Goal: Information Seeking & Learning: Learn about a topic

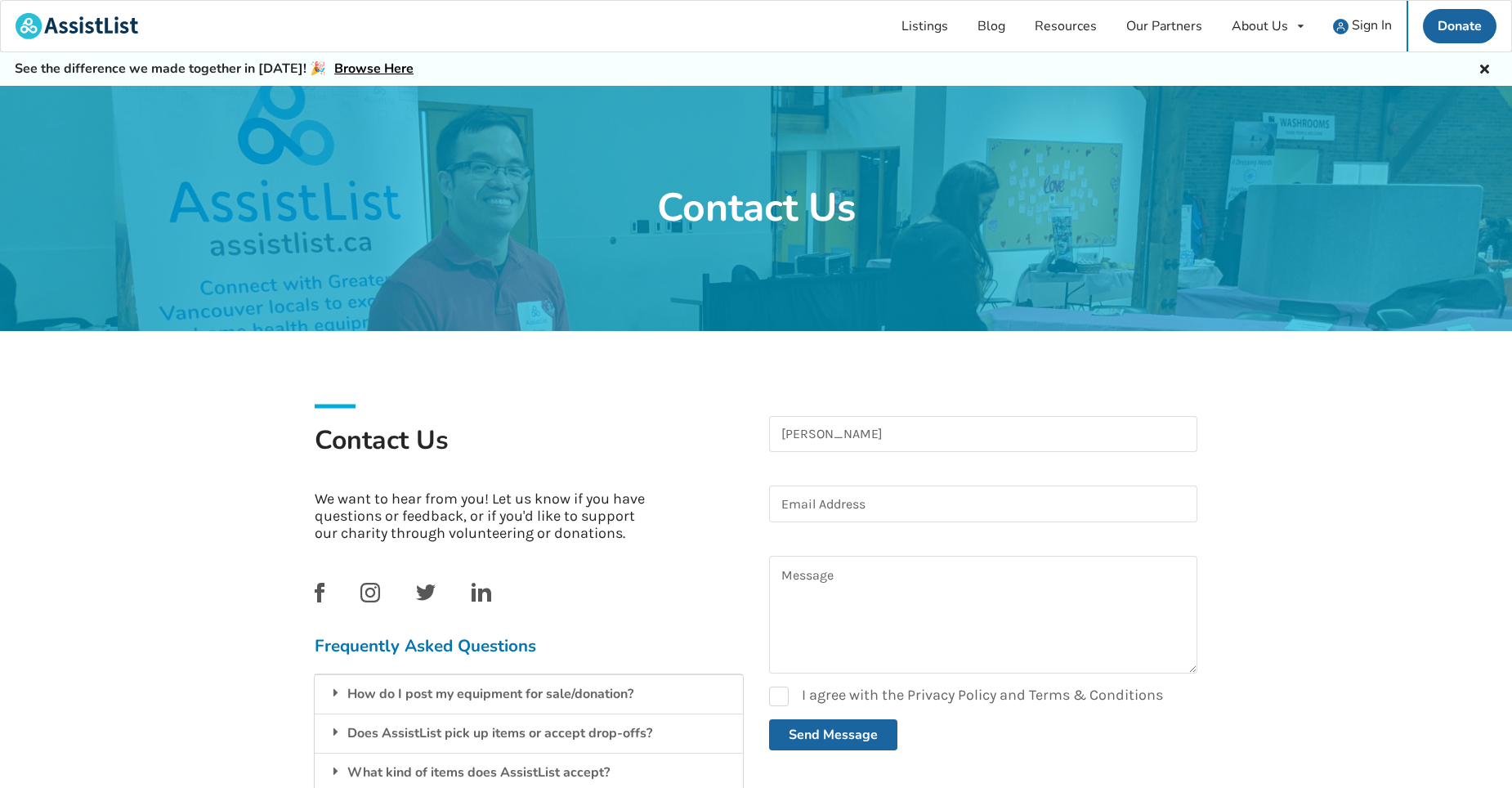
type input "Chris Robson"
click at [787, 500] on input at bounding box center [983, 504] width 428 height 36
type input "[EMAIL_ADDRESS][DOMAIN_NAME]"
click at [799, 577] on textarea at bounding box center [983, 615] width 428 height 118
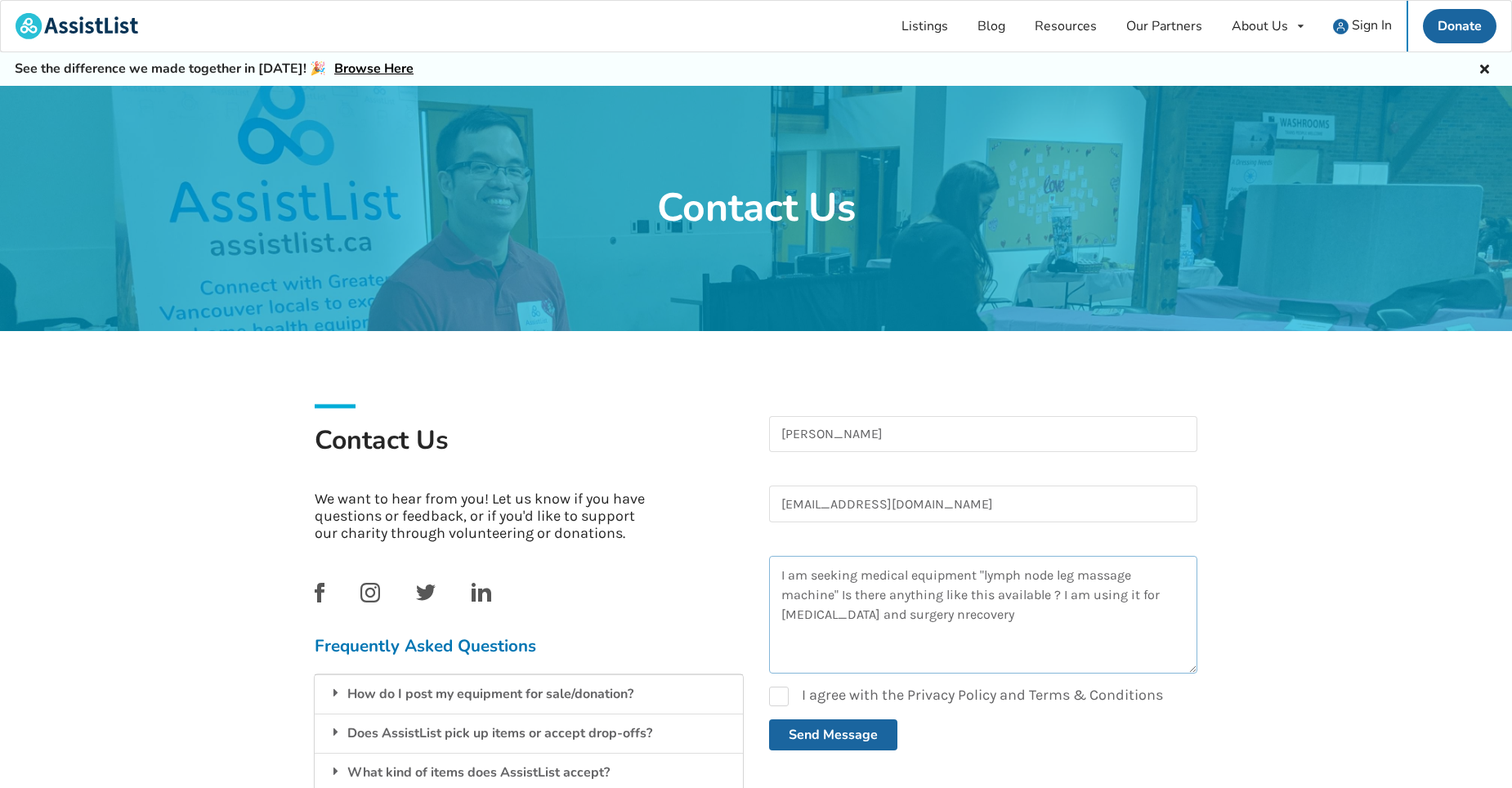
click at [934, 617] on textarea "I am seeking medical equipment "lymph node leg massage machine" Is there anythi…" at bounding box center [983, 615] width 428 height 118
click at [1164, 595] on textarea "I am seeking medical equipment "lymph node leg massage machine" Is there anythi…" at bounding box center [983, 615] width 428 height 118
click at [1012, 616] on textarea "I am seeking medical equipment "lymph node leg massage machine" Is there anythi…" at bounding box center [983, 615] width 428 height 118
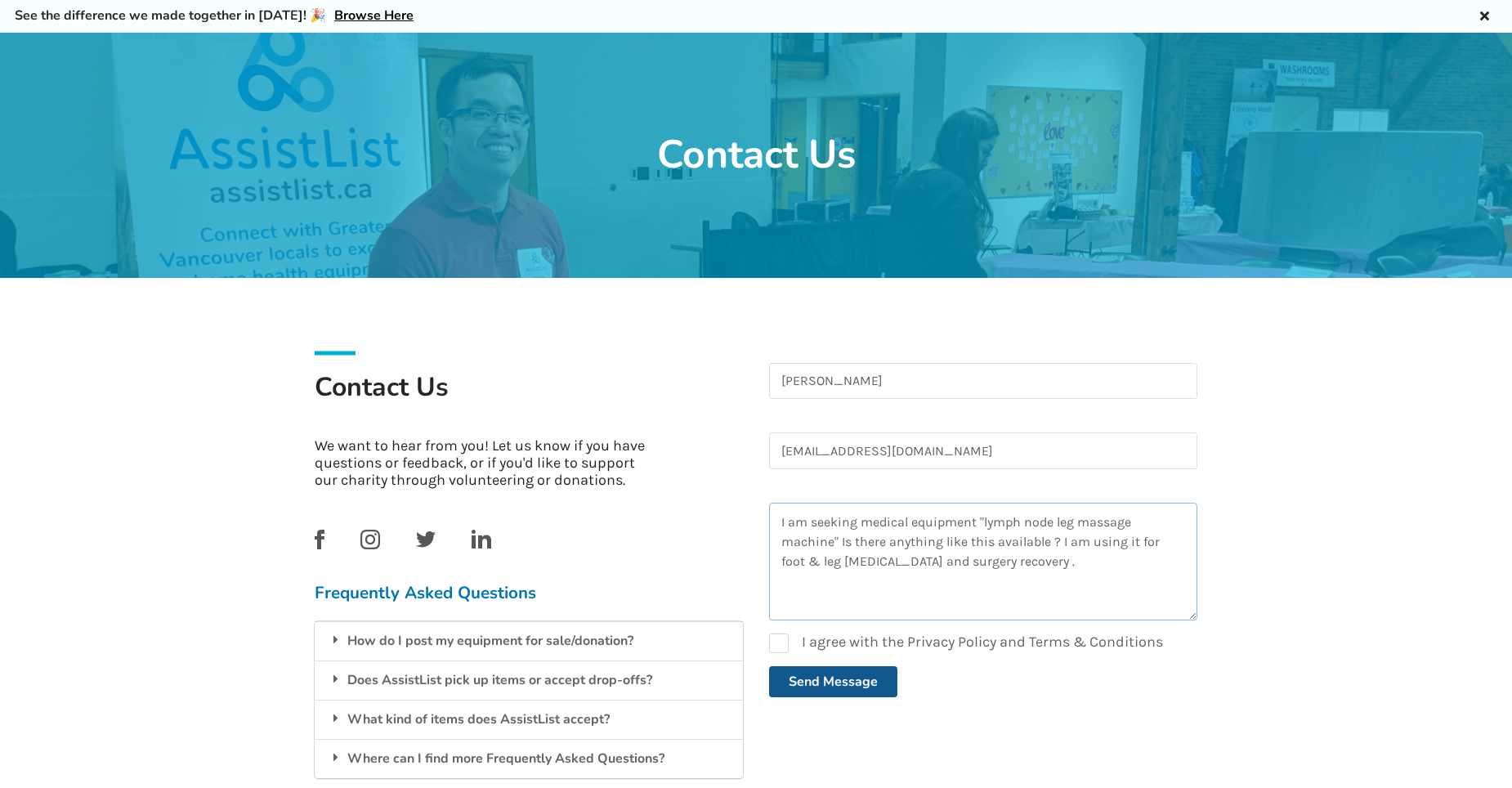
scroll to position [82, 0]
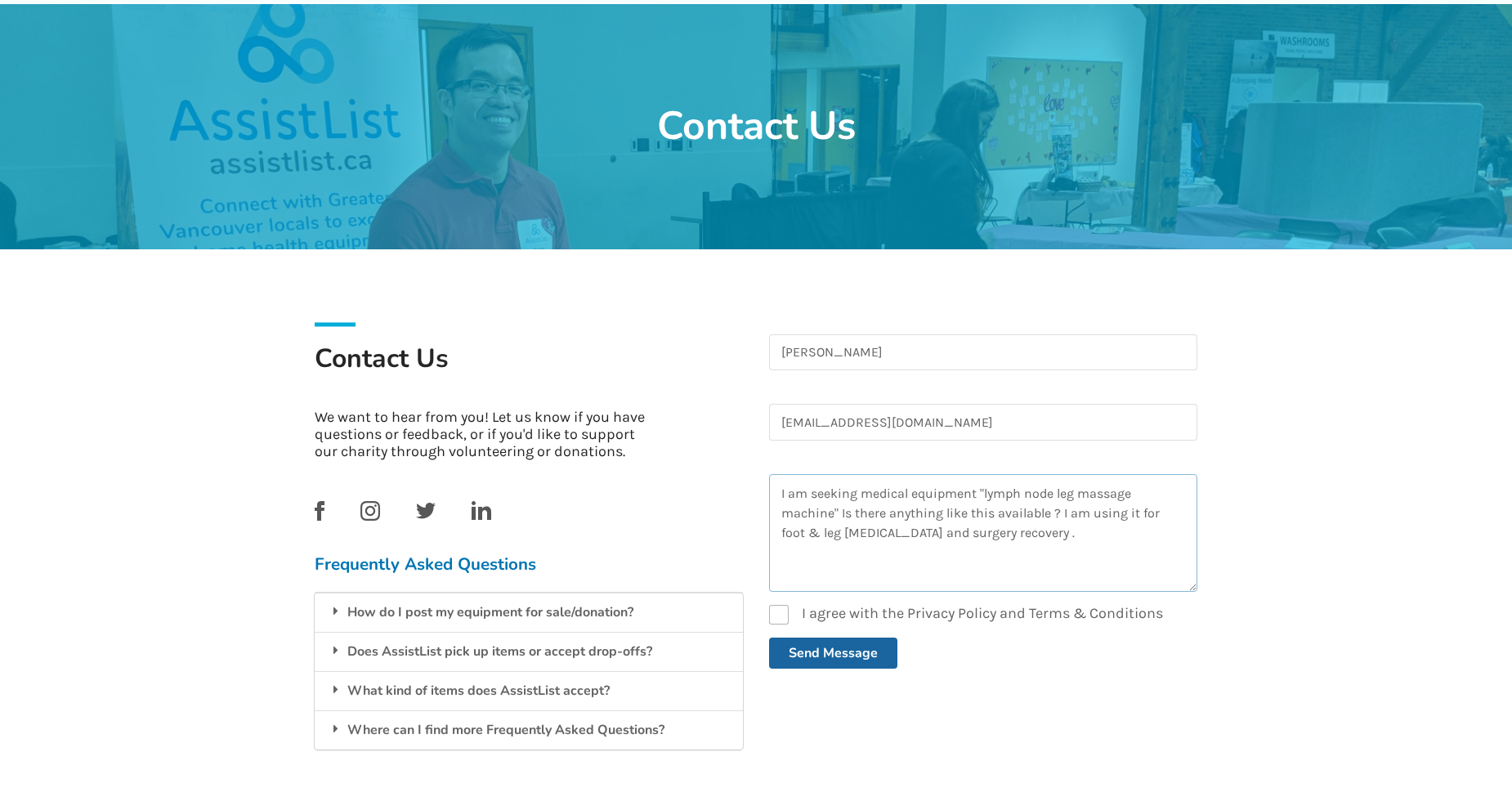
type textarea "I am seeking medical equipment "lymph node leg massage machine" Is there anythi…"
click at [779, 615] on label "I agree with the Privacy Policy and Terms & Conditions" at bounding box center [967, 614] width 394 height 20
checkbox input "true"
click at [822, 650] on button "Send Message" at bounding box center [834, 653] width 129 height 31
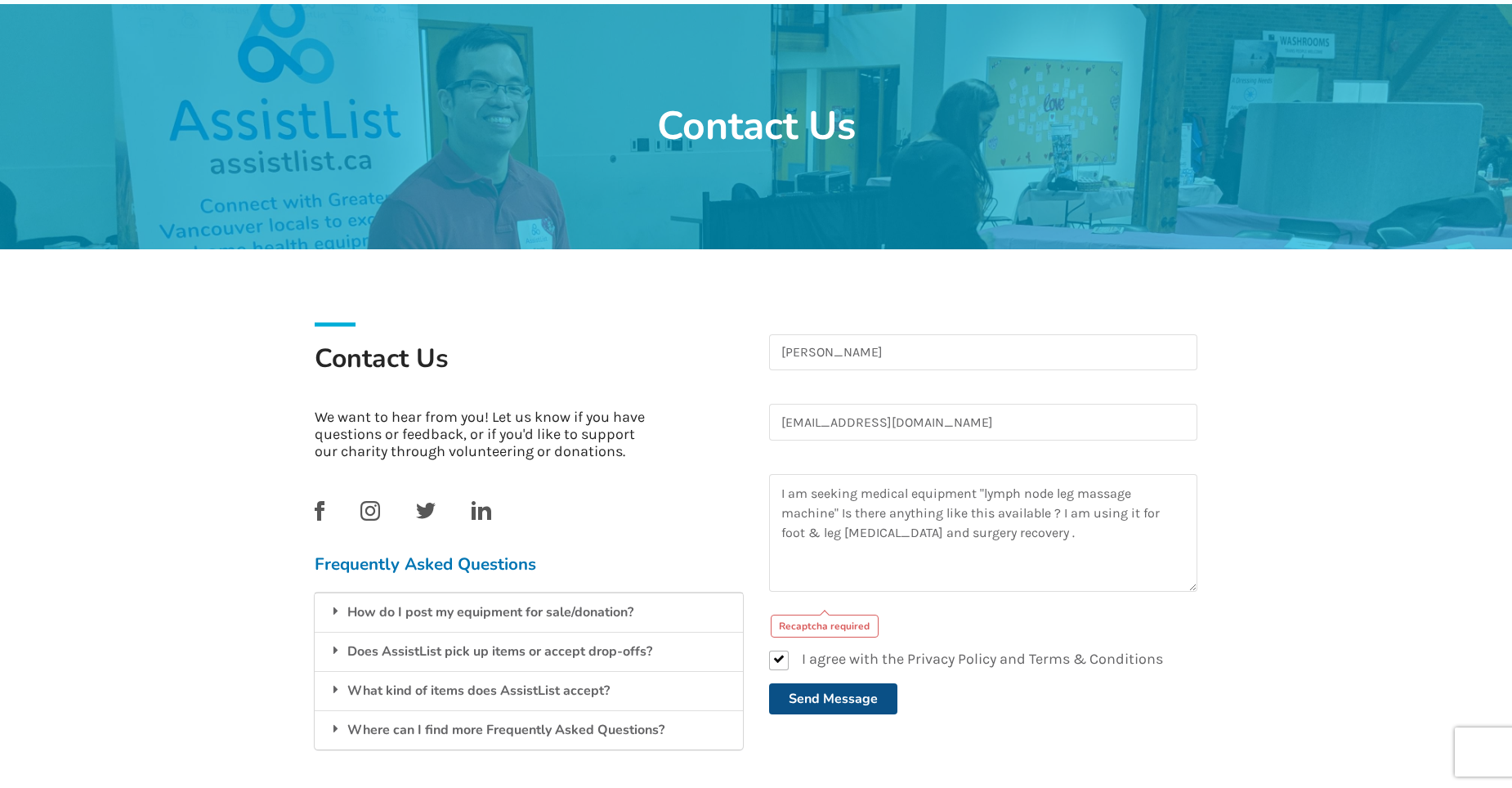
click at [821, 697] on button "Send Message" at bounding box center [834, 699] width 129 height 31
click at [822, 631] on div "Recaptcha required" at bounding box center [824, 626] width 109 height 23
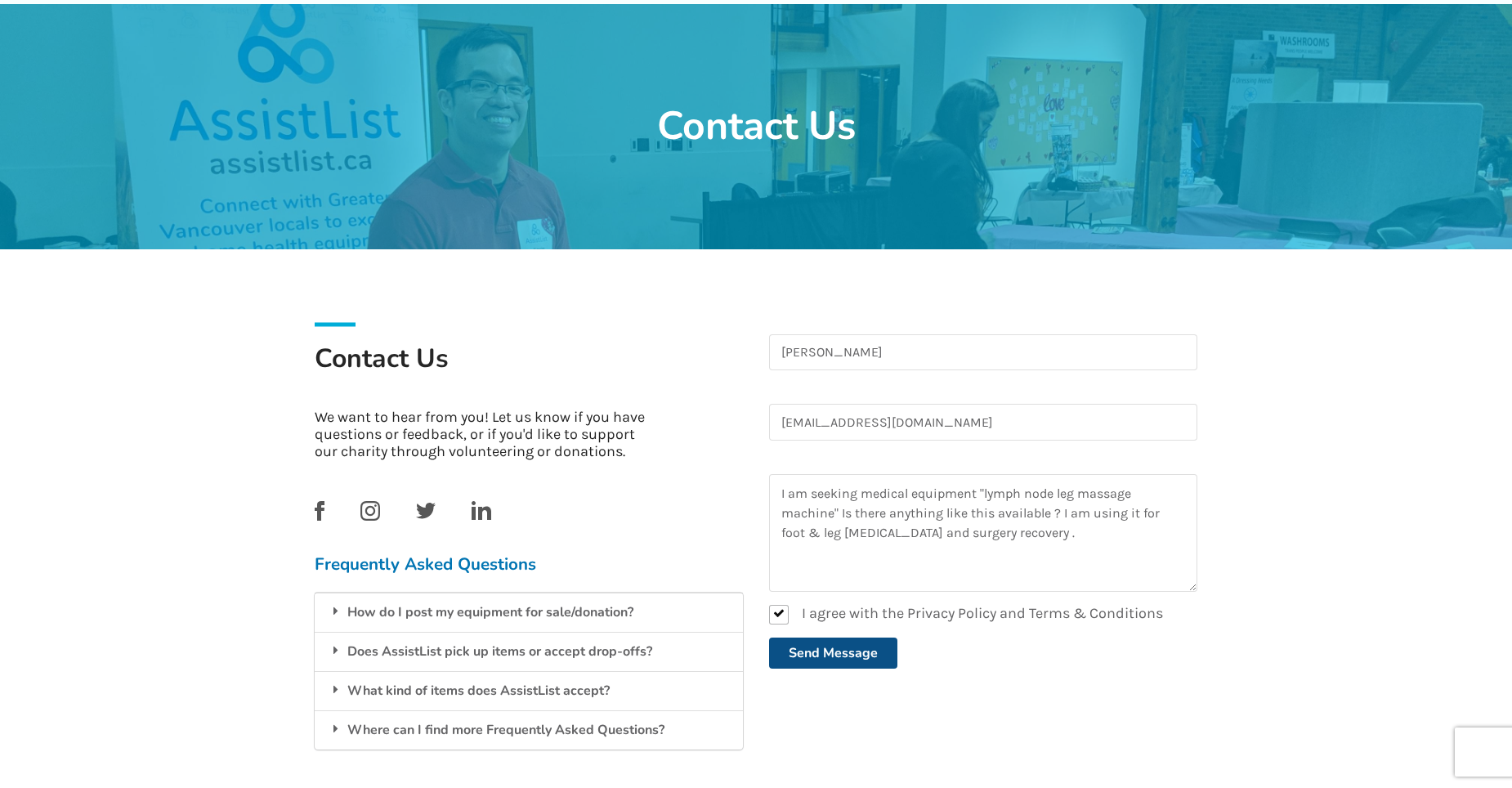
click at [816, 650] on button "Send Message" at bounding box center [834, 653] width 129 height 31
checkbox input "false"
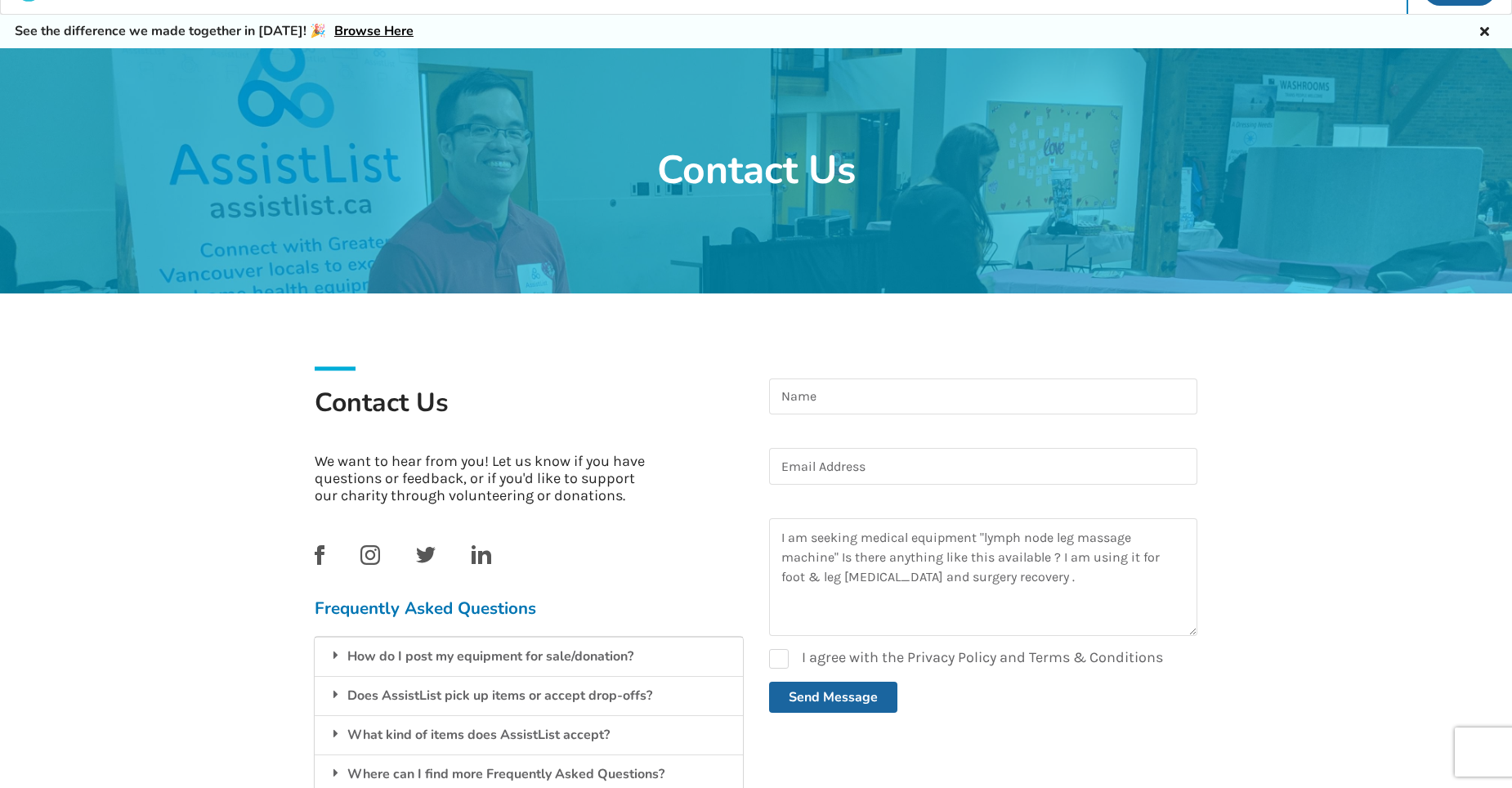
scroll to position [0, 0]
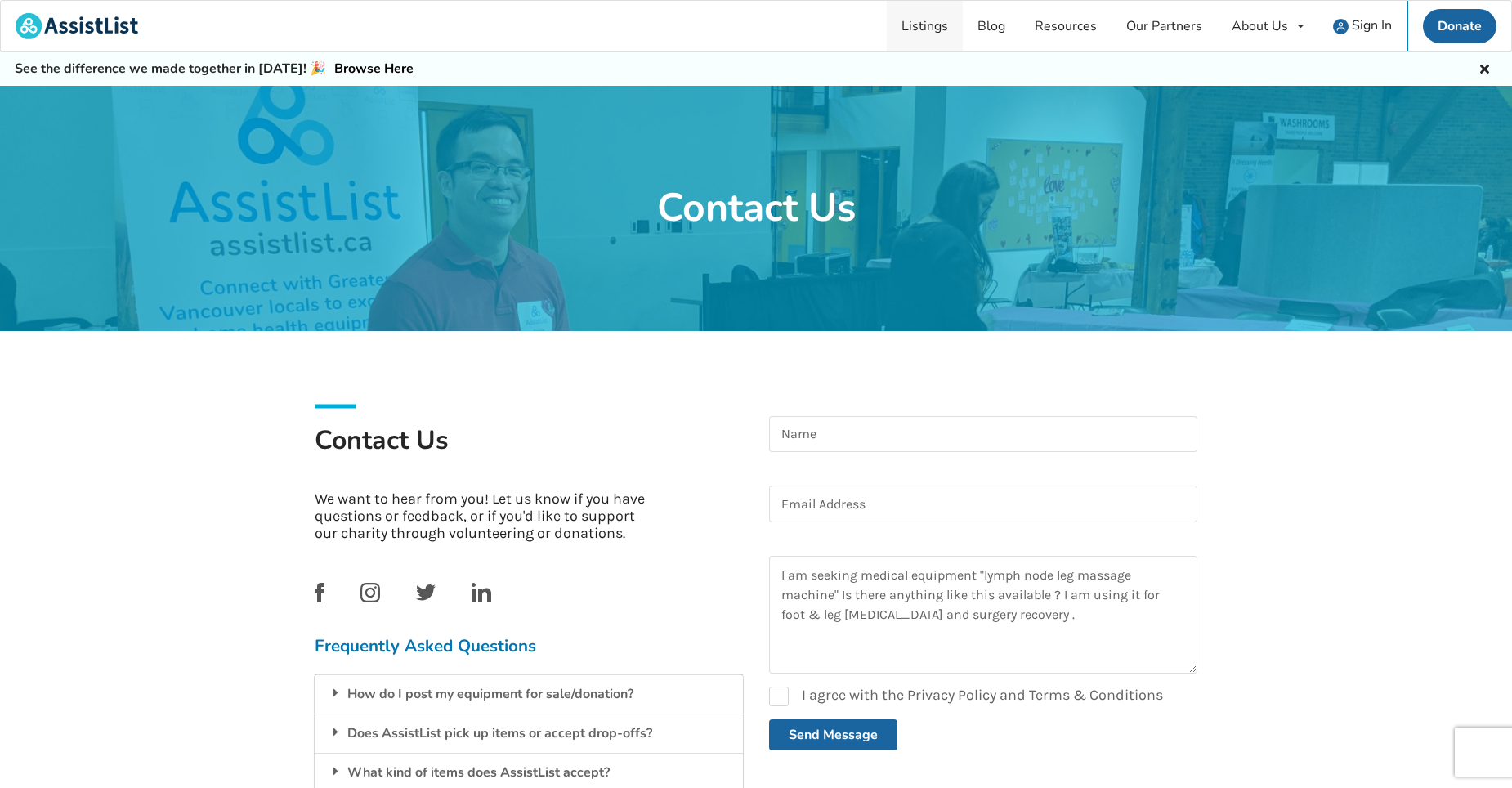
click at [922, 19] on link "Listings" at bounding box center [925, 26] width 76 height 50
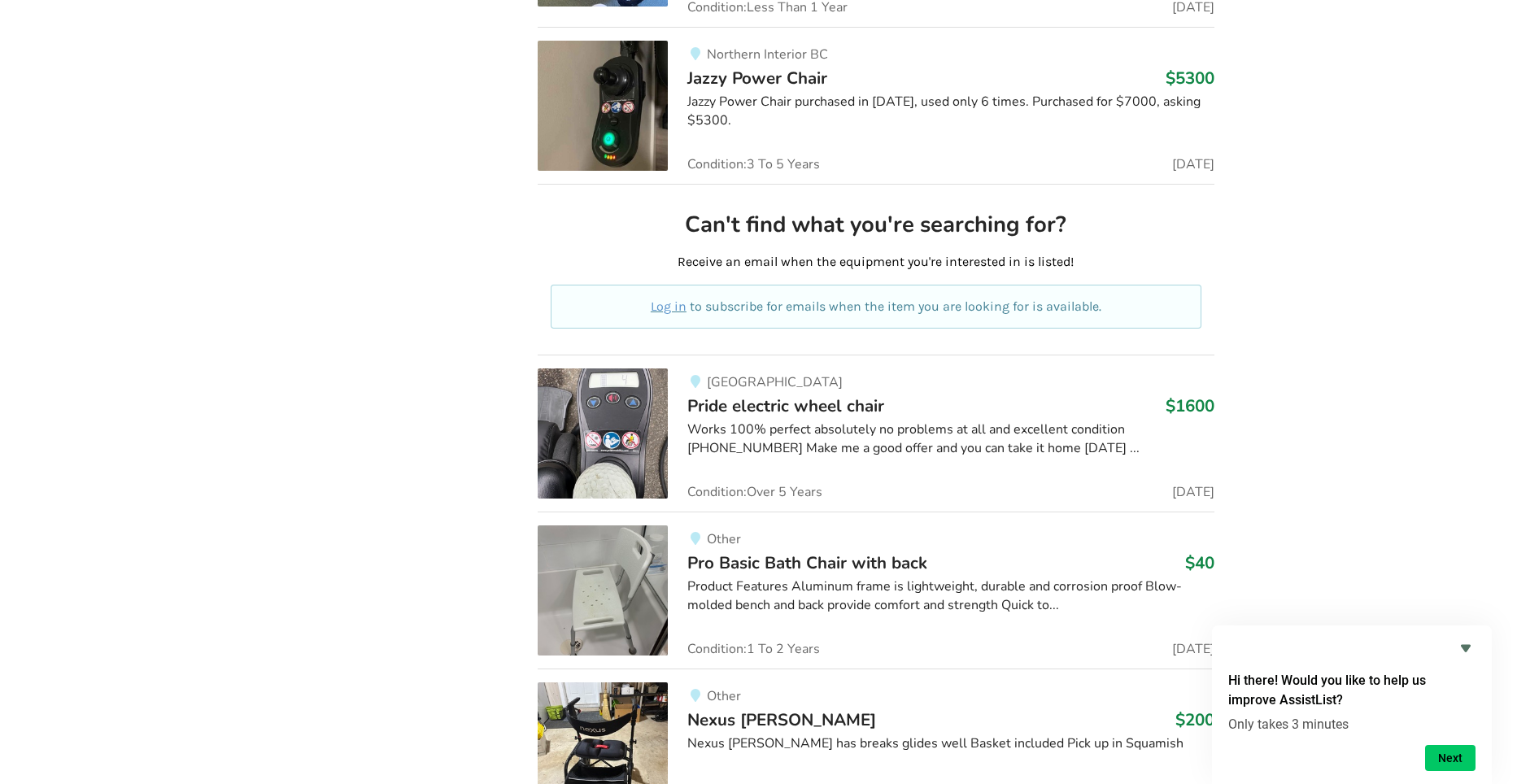
scroll to position [23969, 0]
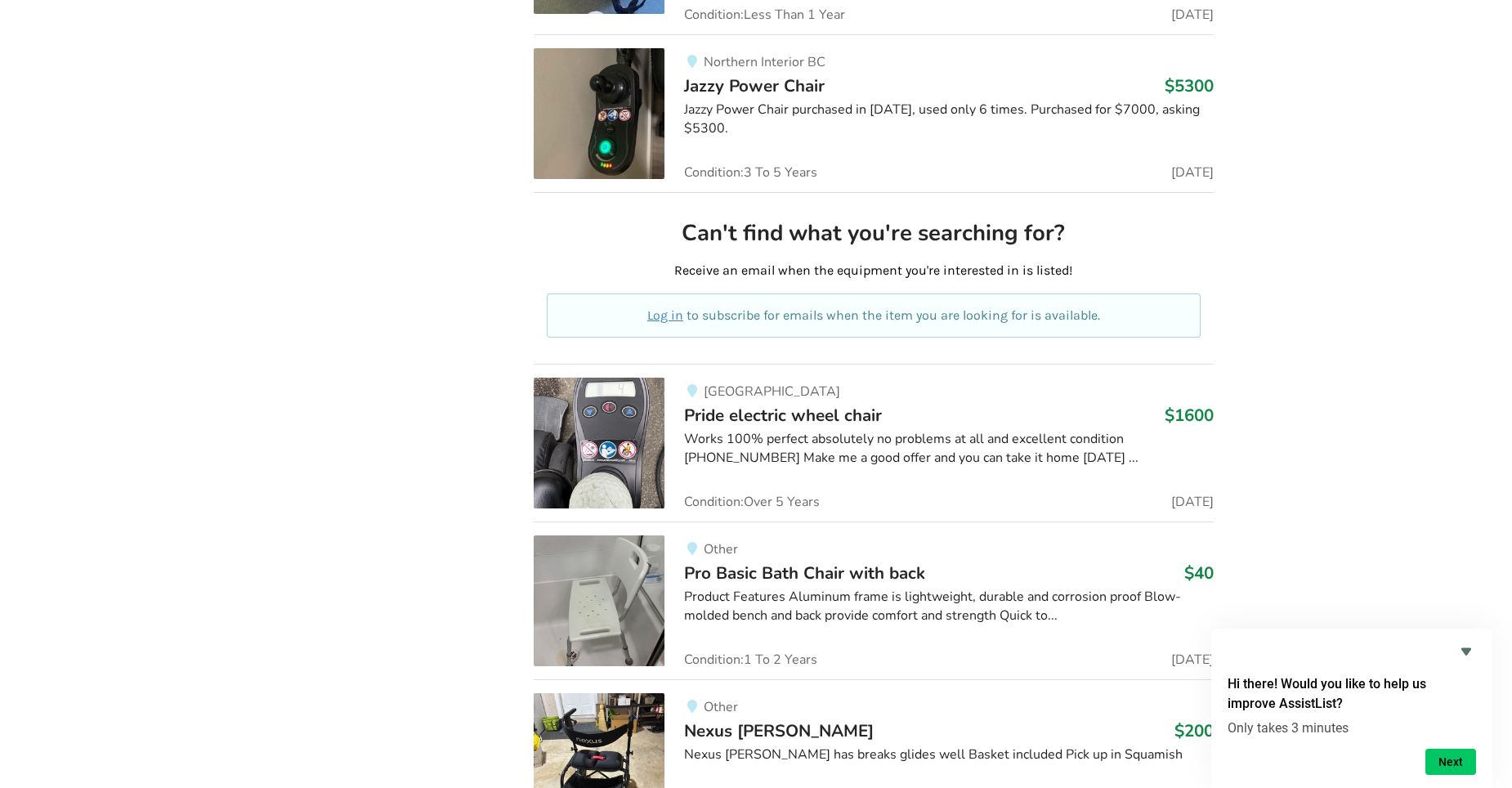
click at [671, 308] on link "Log in" at bounding box center [664, 315] width 36 height 16
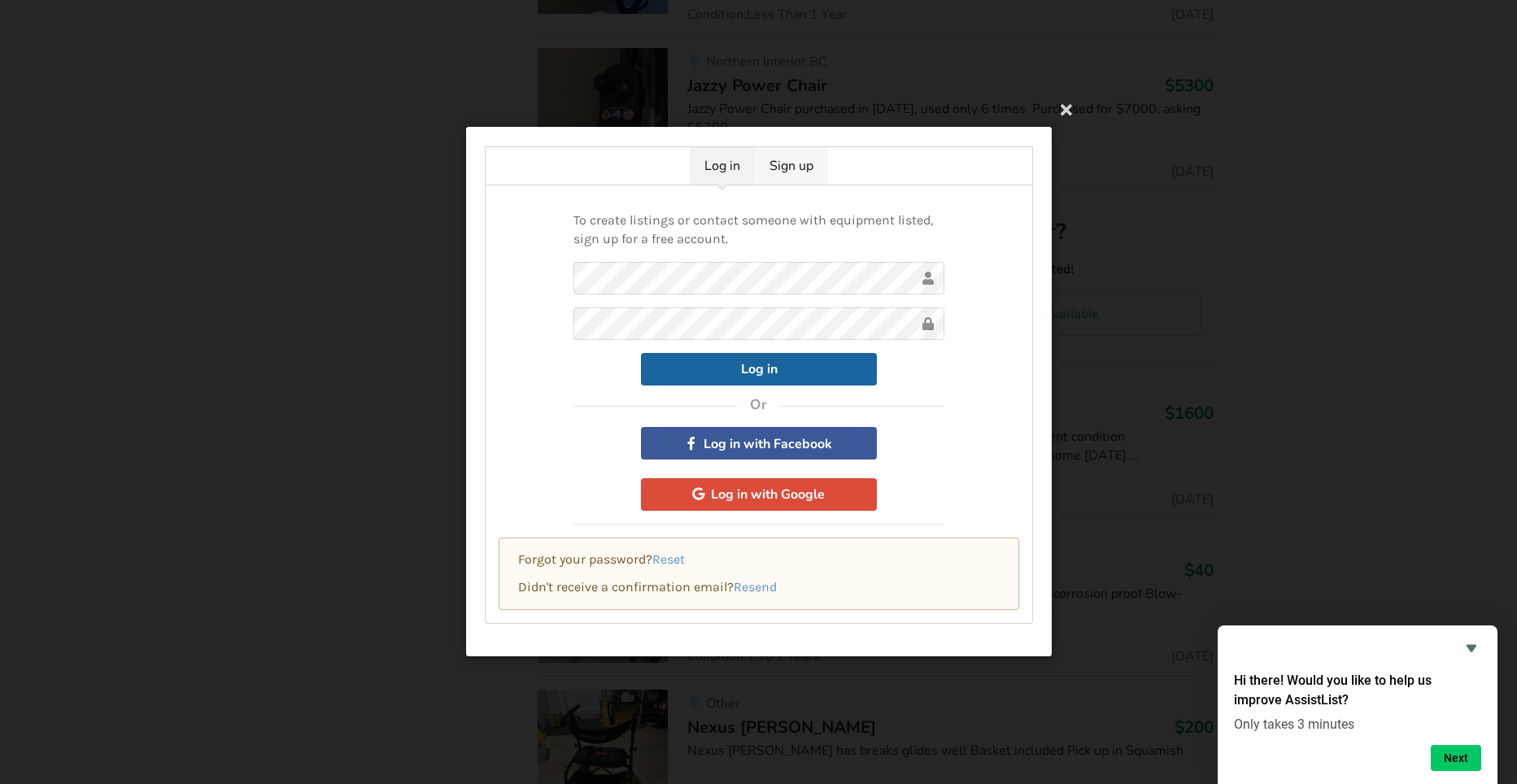
click at [786, 165] on link "Sign up" at bounding box center [791, 165] width 73 height 37
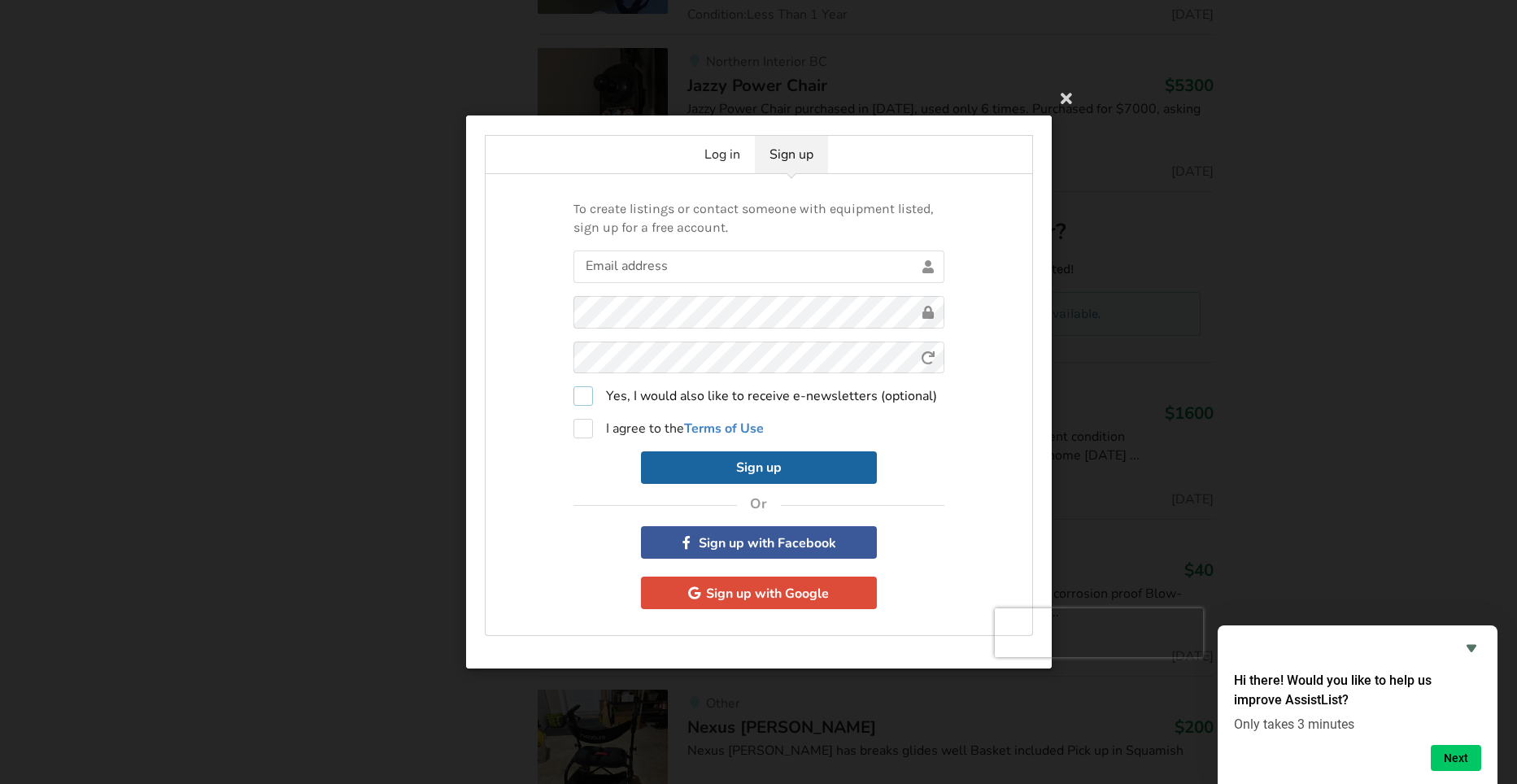
click at [585, 397] on label "Yes, I would also like to receive e-newsletters (optional)" at bounding box center [755, 396] width 364 height 20
checkbox input "true"
click at [583, 426] on label "I agree to the Terms of Use" at bounding box center [668, 429] width 190 height 20
checkbox input "true"
click at [596, 270] on input "text" at bounding box center [758, 266] width 371 height 33
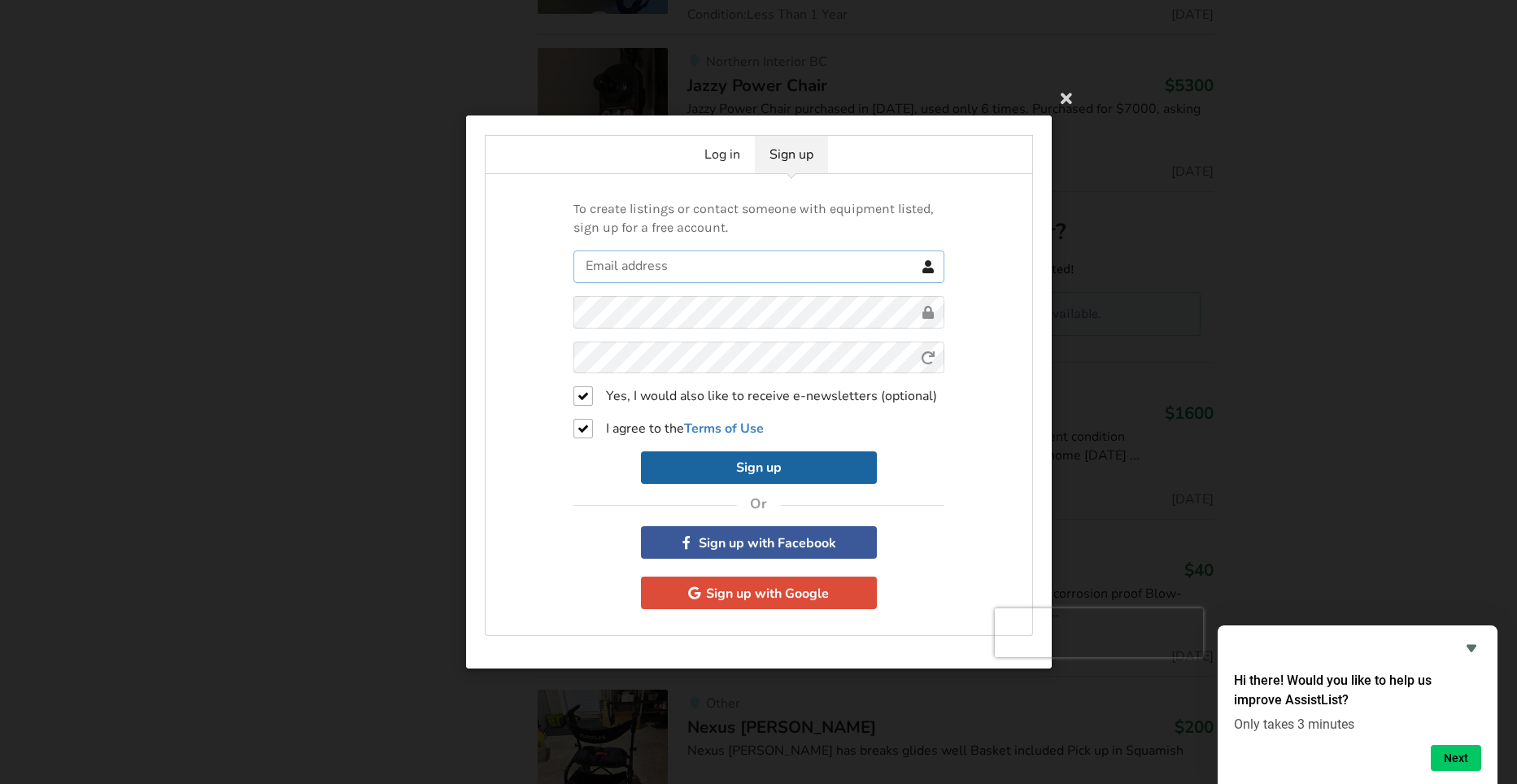
type input "[EMAIL_ADDRESS][DOMAIN_NAME]"
click at [774, 469] on button "Sign up" at bounding box center [759, 468] width 236 height 33
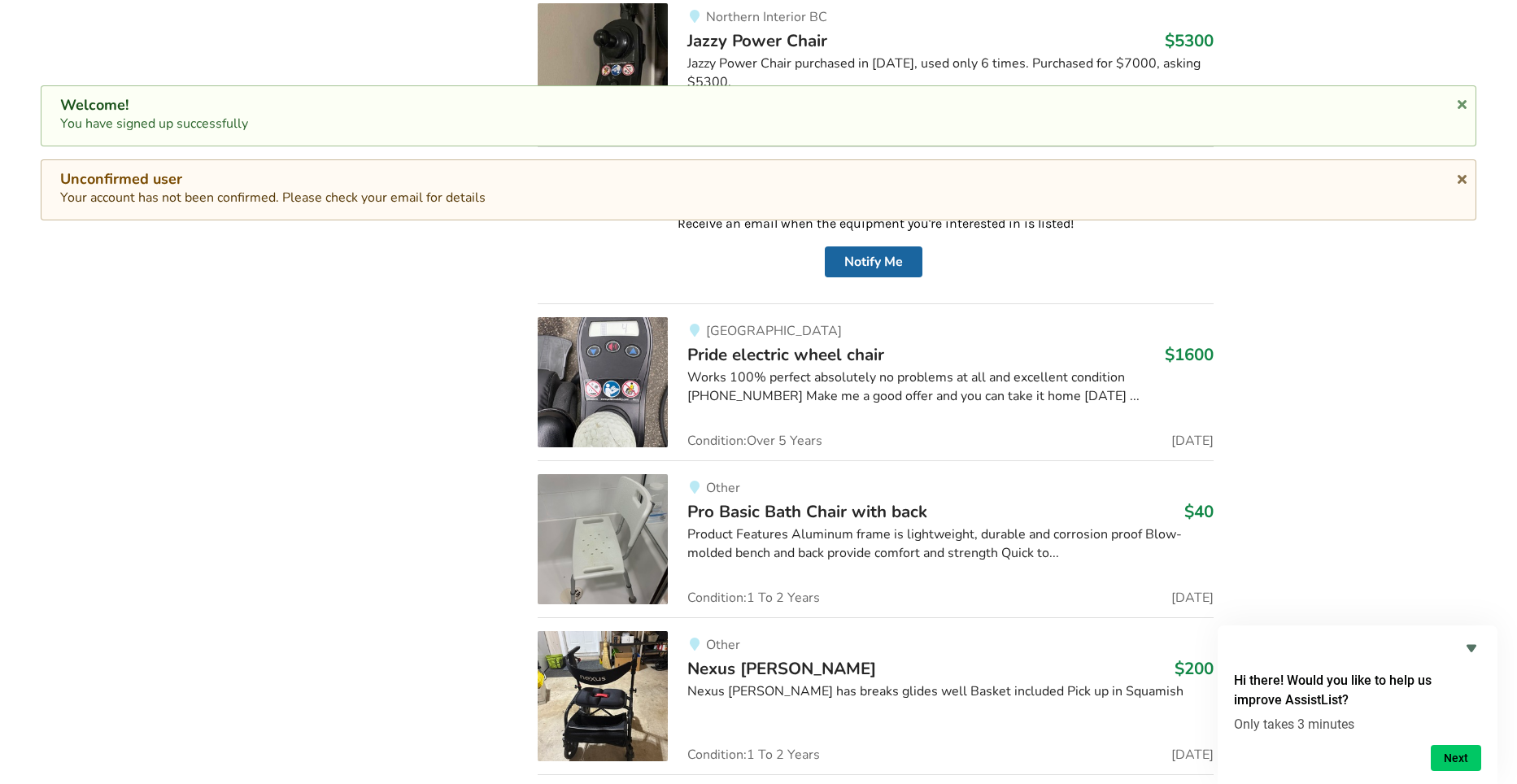
scroll to position [24006, 0]
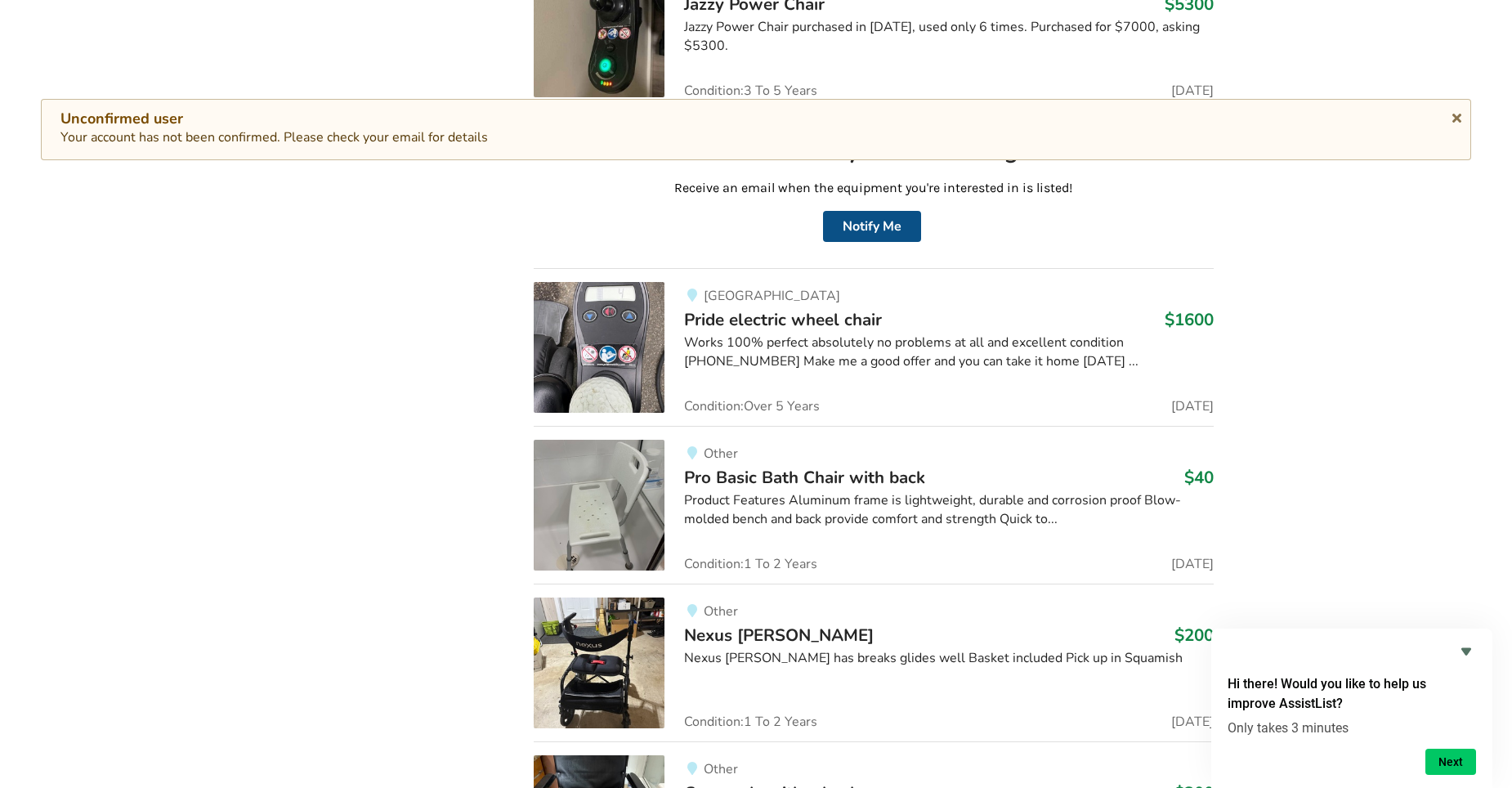
click at [873, 211] on button "Notify Me" at bounding box center [872, 227] width 98 height 31
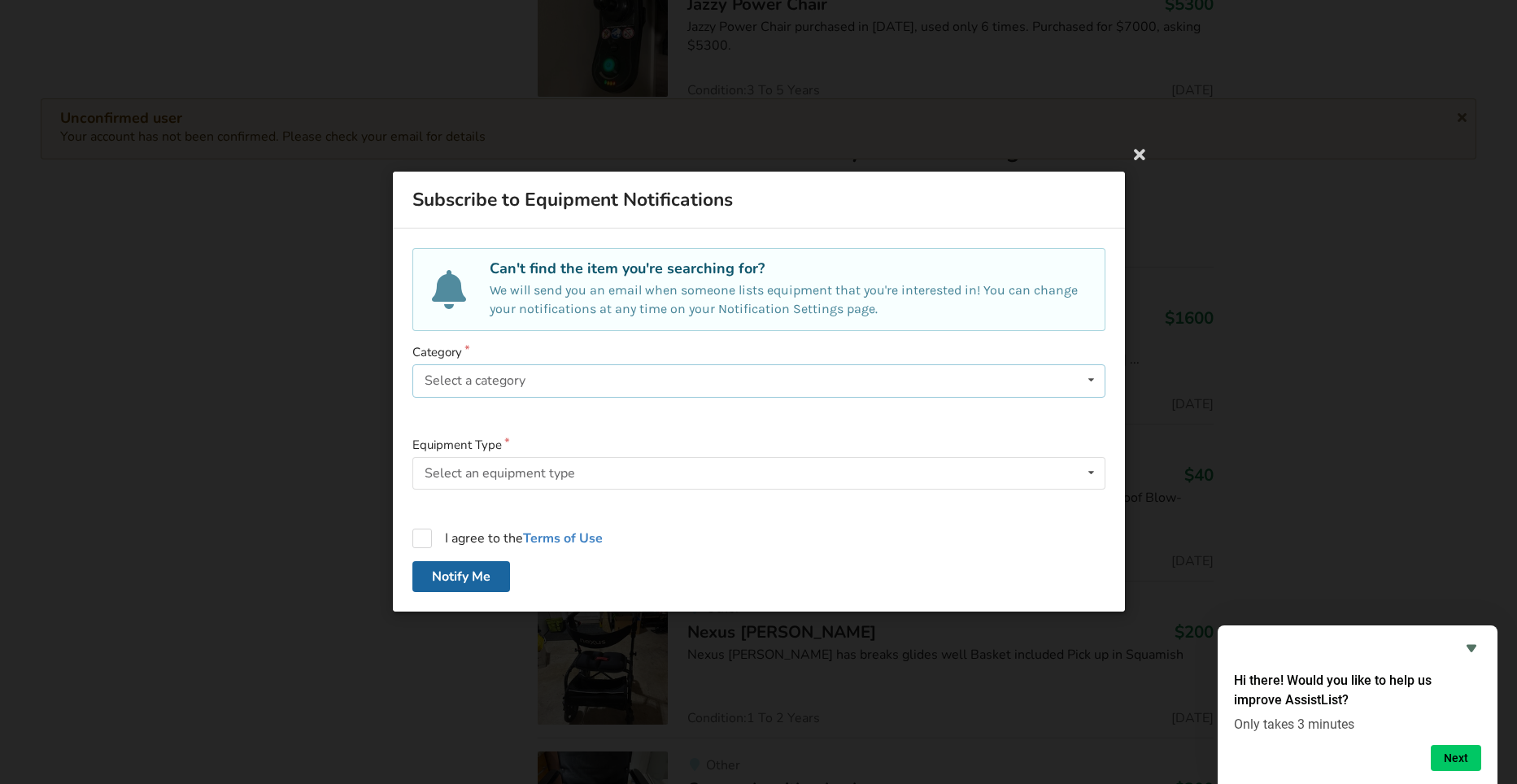
click at [1092, 375] on icon at bounding box center [1090, 380] width 23 height 30
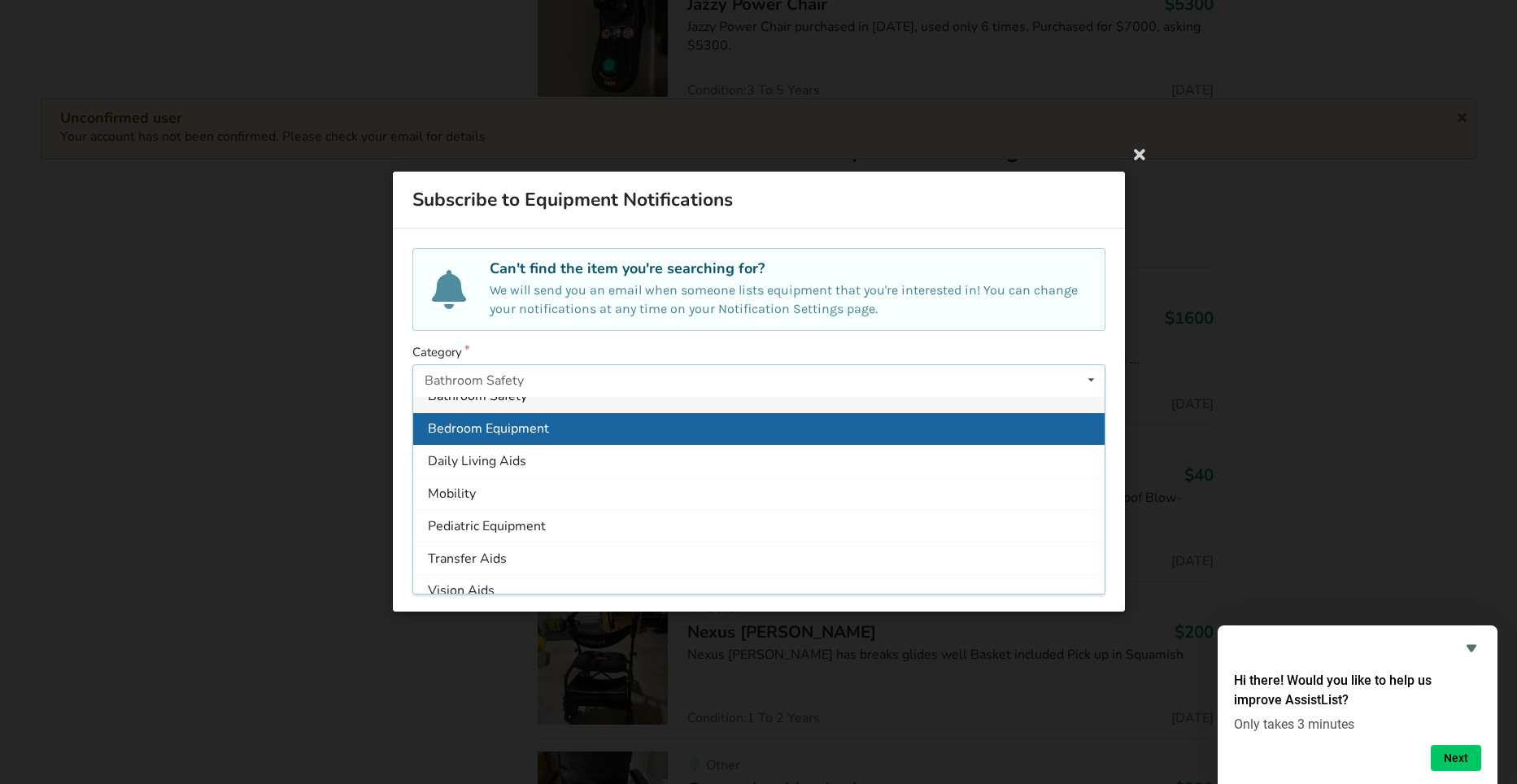
scroll to position [30, 0]
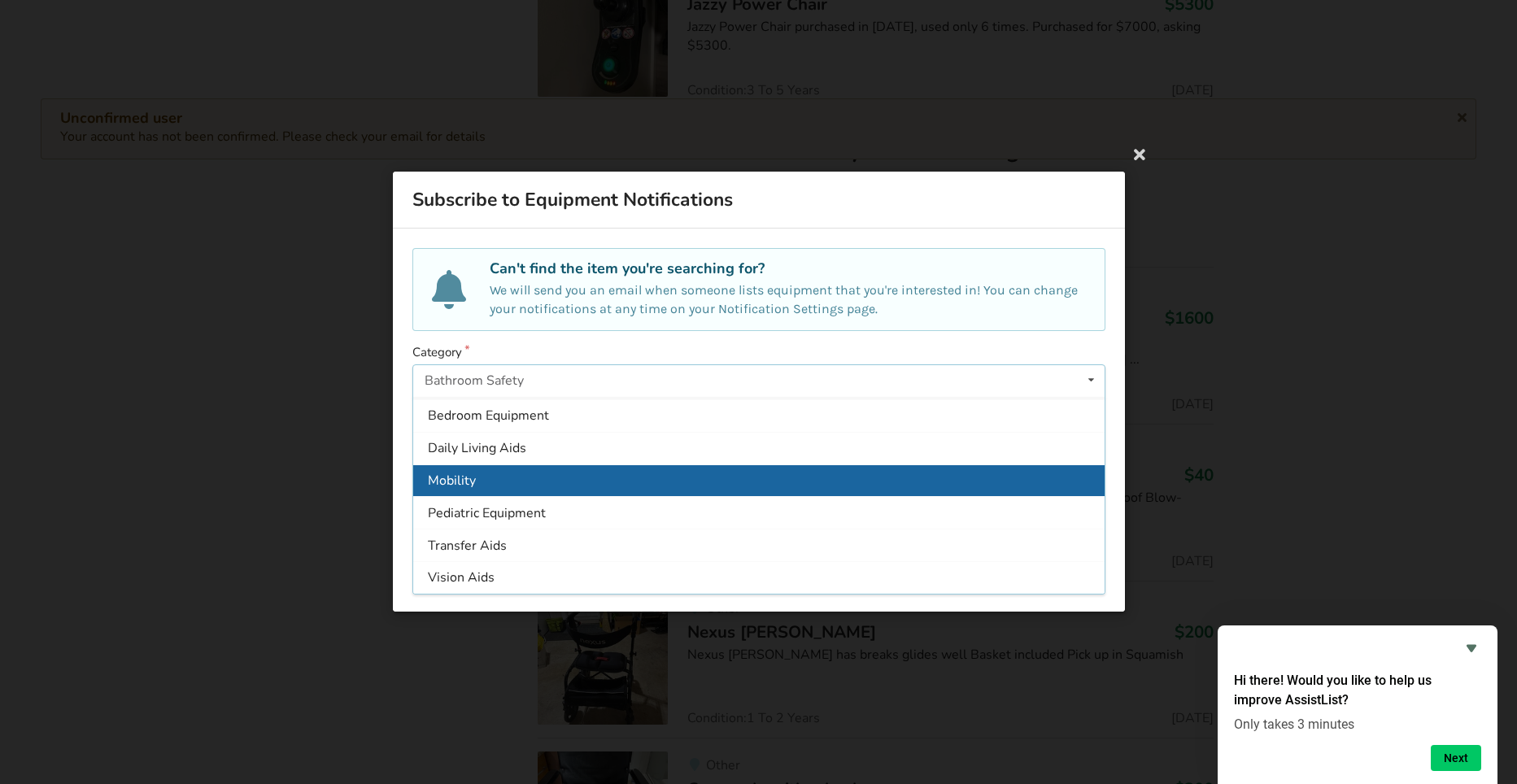
click at [514, 476] on div "Mobility" at bounding box center [759, 481] width 692 height 33
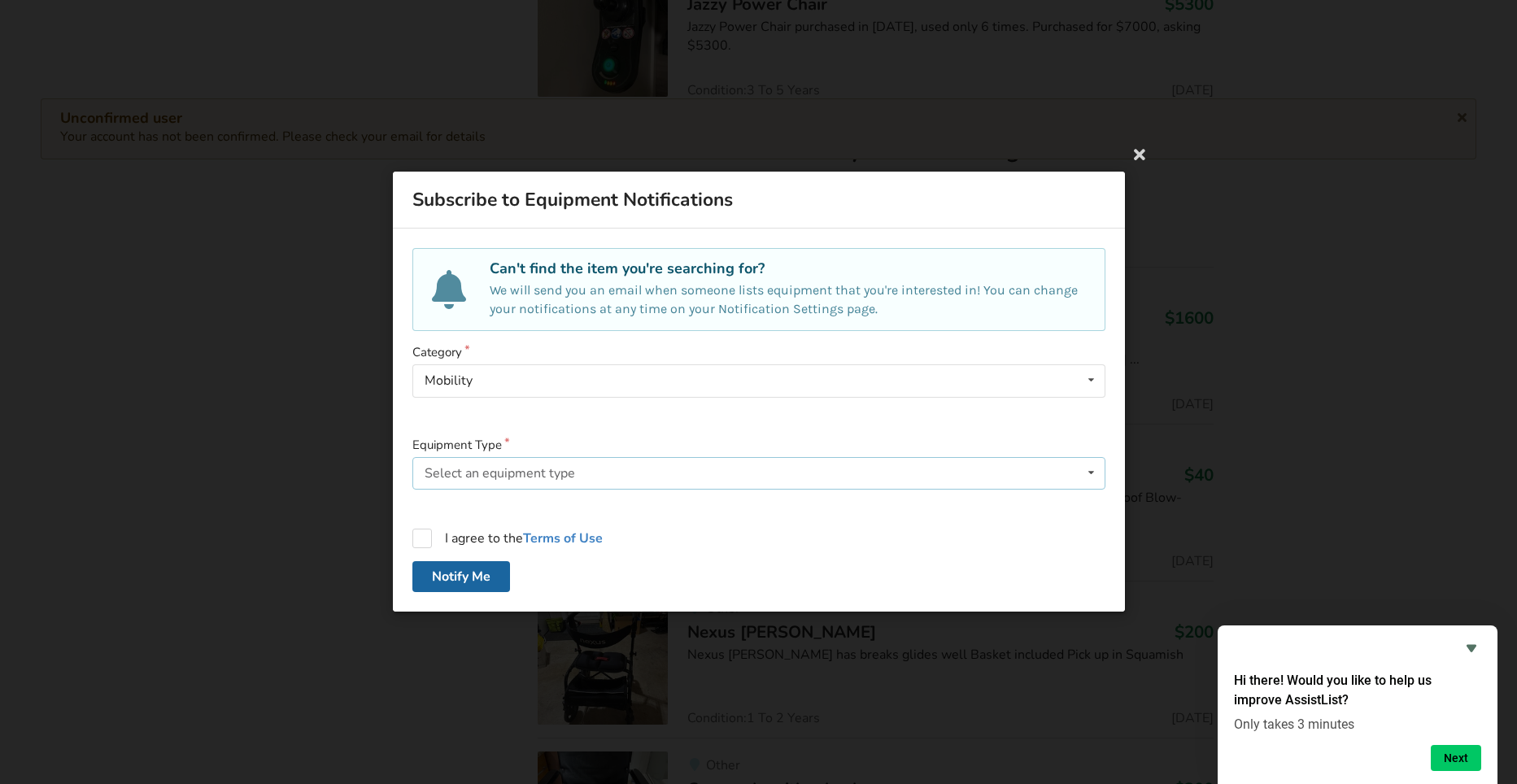
click at [1090, 473] on icon at bounding box center [1090, 473] width 23 height 30
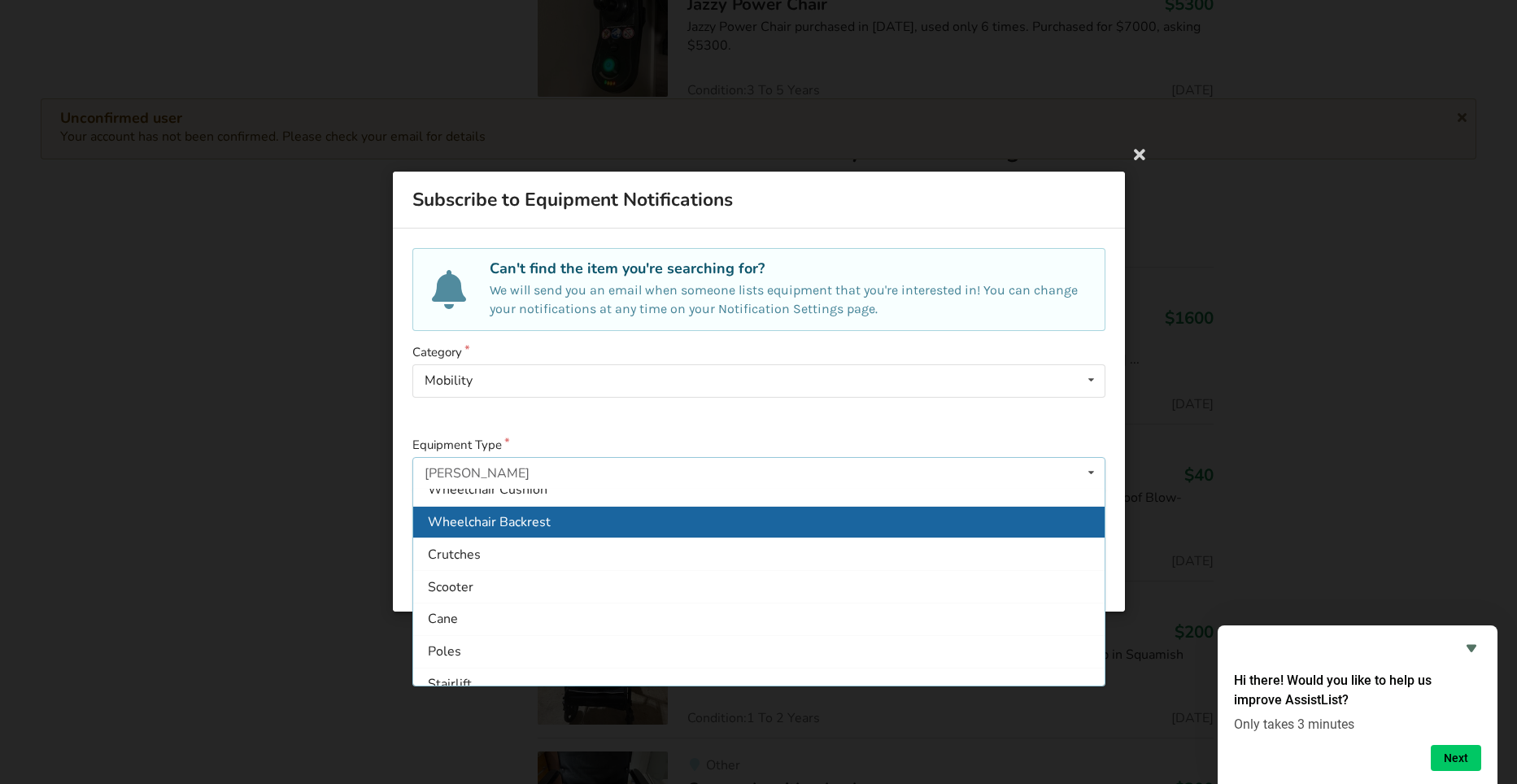
scroll to position [127, 0]
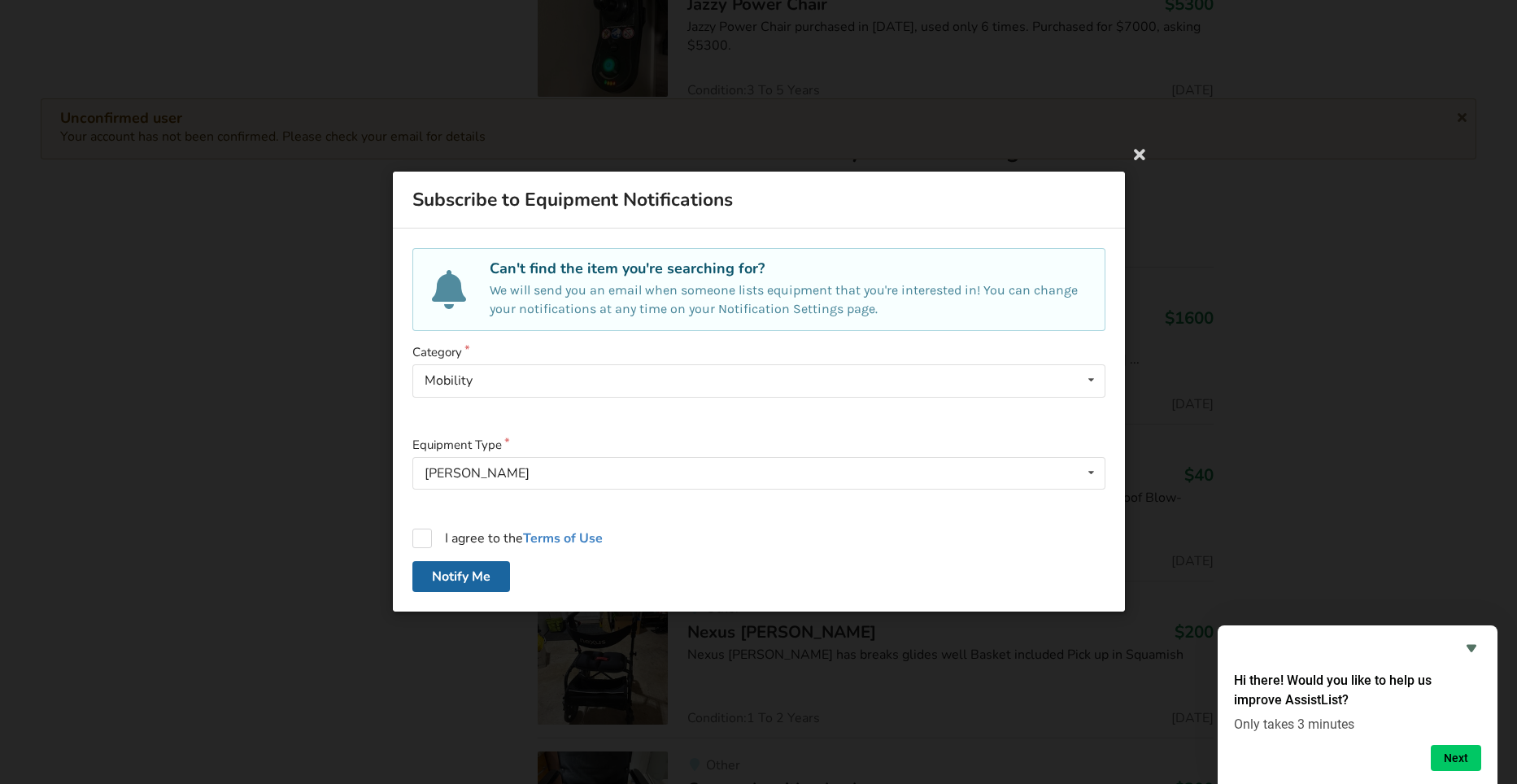
click at [602, 432] on form "Category Mobility Bathroom Safety Bedroom Equipment Daily Living Aids Mobility …" at bounding box center [759, 468] width 693 height 248
click at [435, 468] on div "[PERSON_NAME]" at bounding box center [476, 473] width 105 height 13
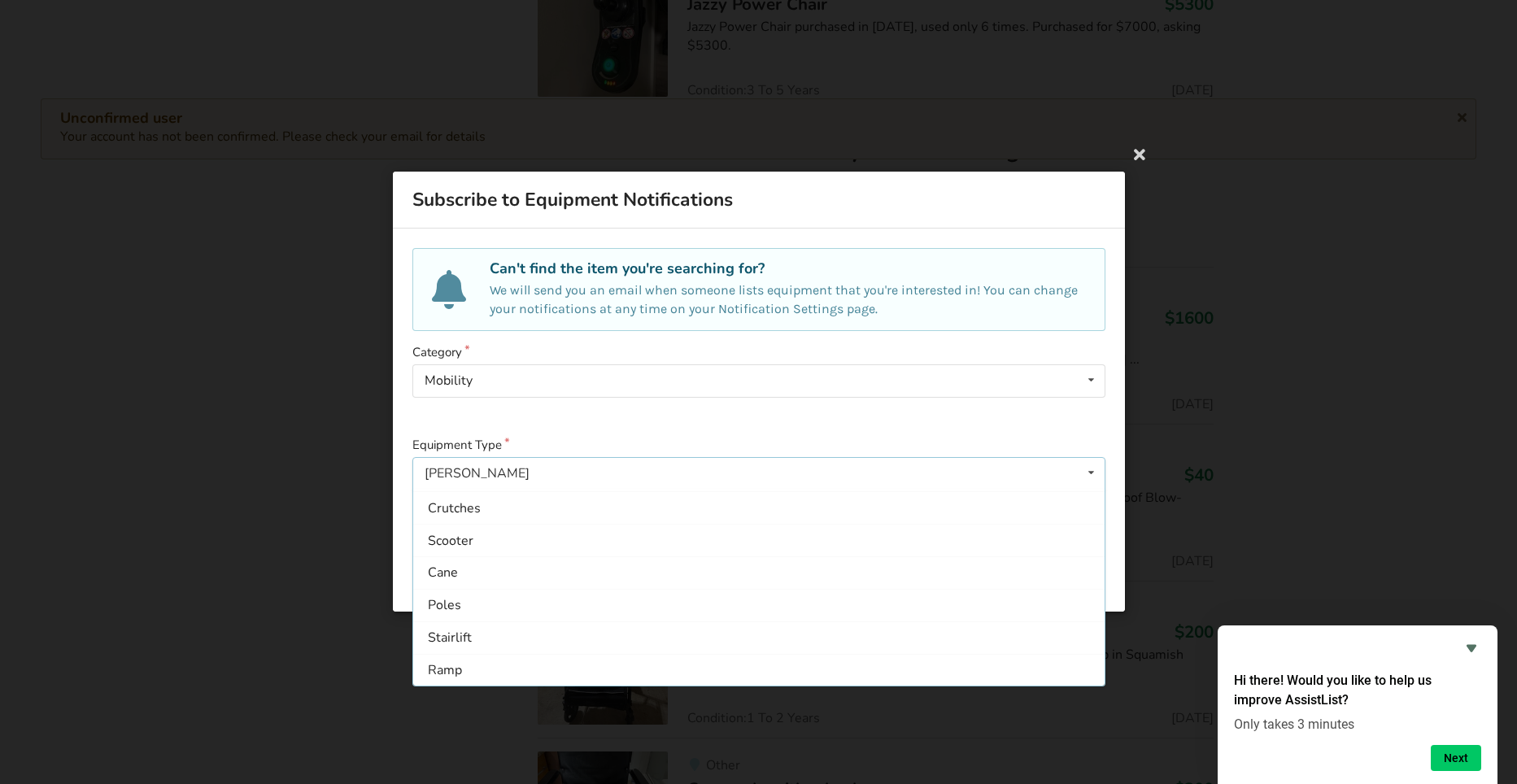
scroll to position [0, 0]
drag, startPoint x: 524, startPoint y: 485, endPoint x: 507, endPoint y: 492, distance: 18.4
click at [525, 486] on div "[PERSON_NAME] Wheelchair Wheelchair Cushion Wheelchair Backrest Crutches Scoote…" at bounding box center [759, 474] width 693 height 33
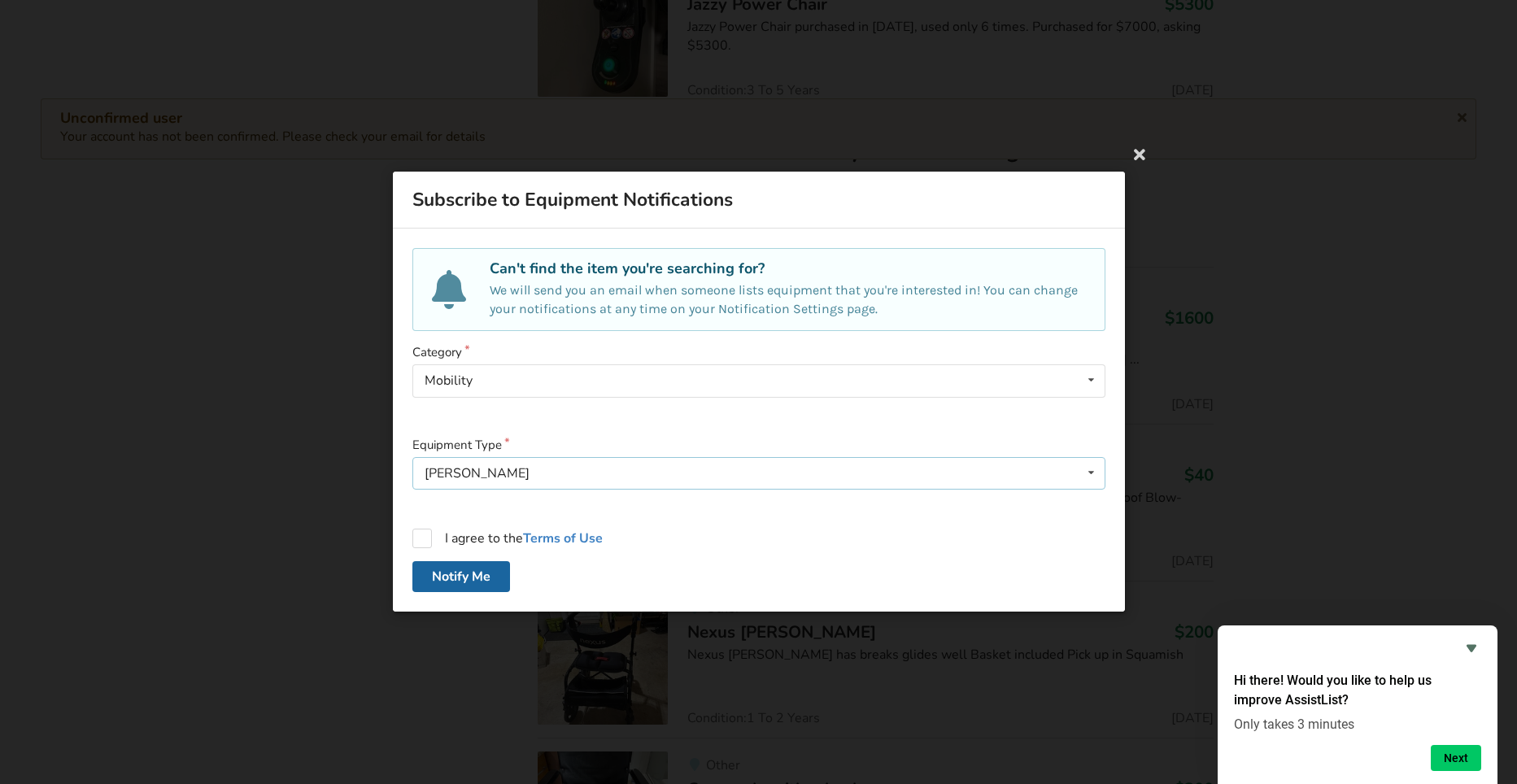
click at [1093, 470] on icon at bounding box center [1090, 473] width 23 height 30
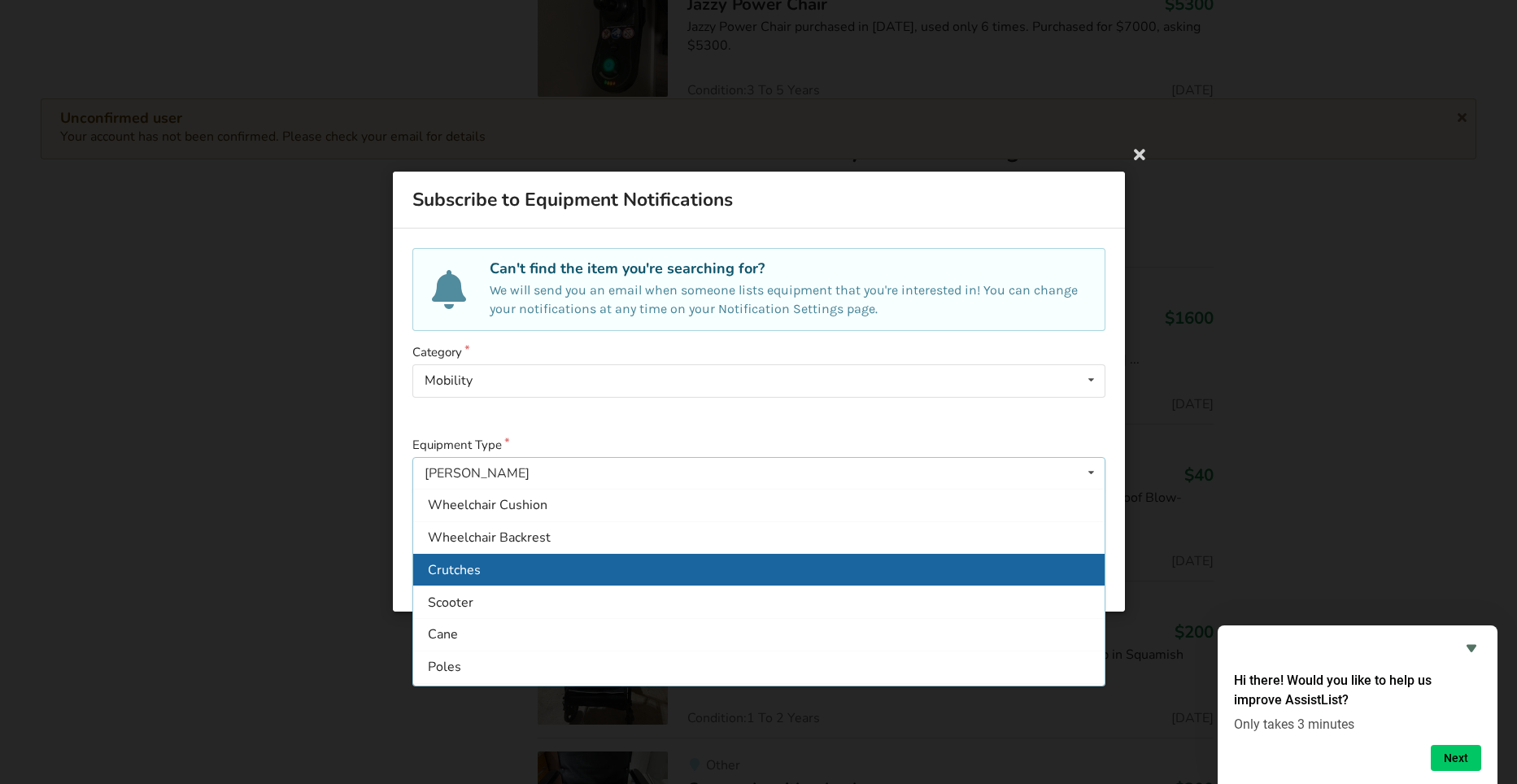
scroll to position [127, 0]
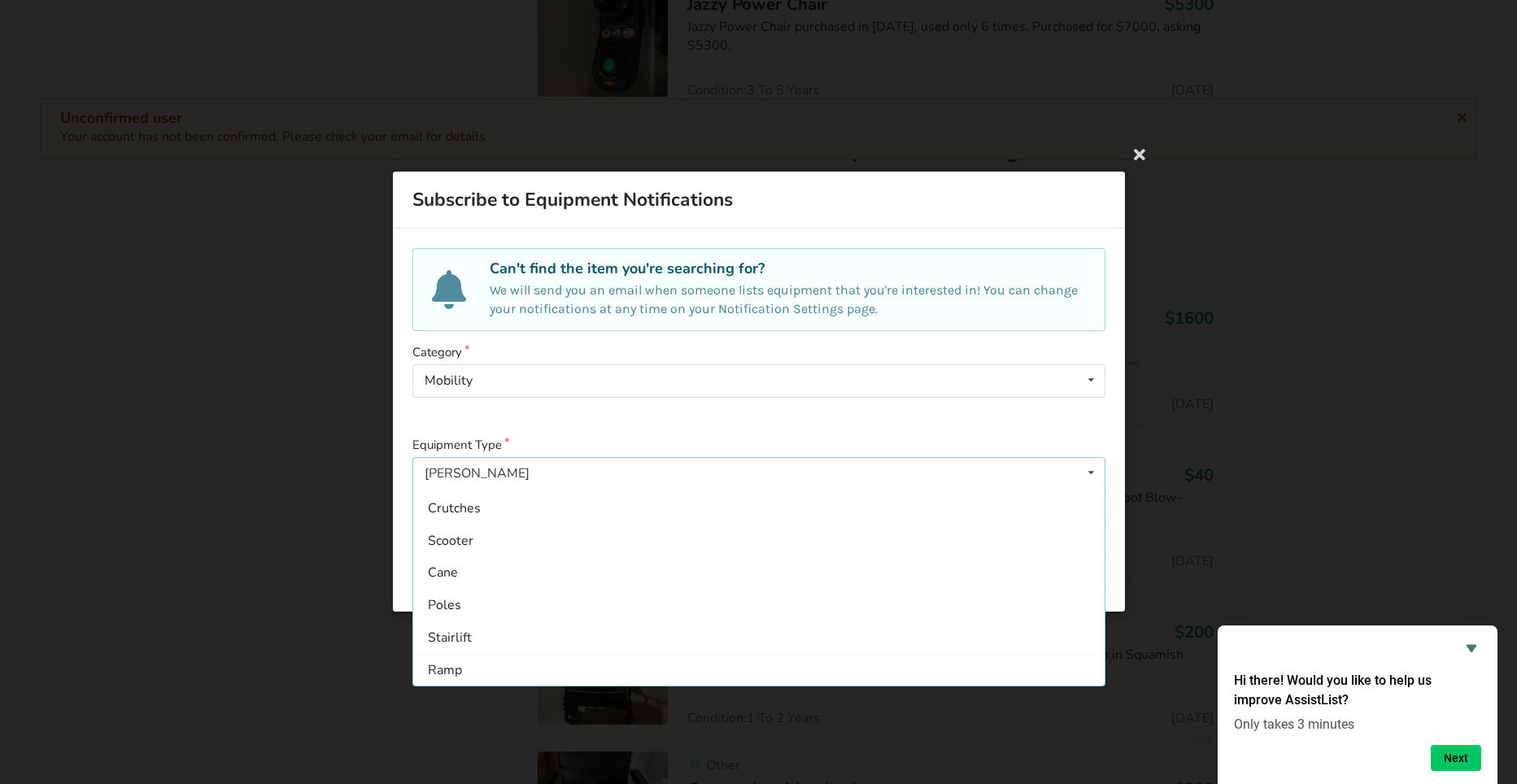
click at [460, 415] on div at bounding box center [759, 417] width 693 height 14
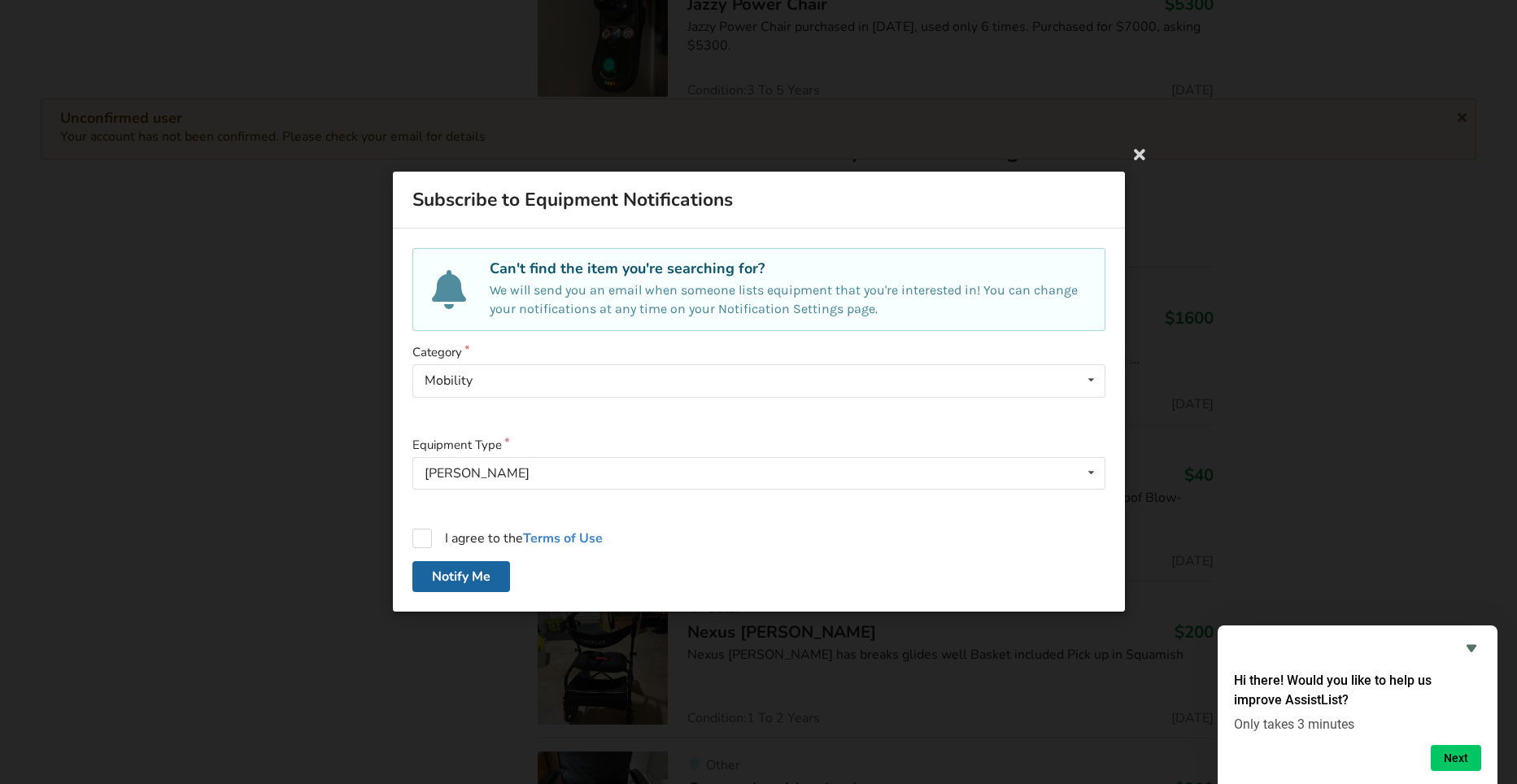
click at [461, 412] on div at bounding box center [759, 417] width 693 height 14
click at [424, 469] on div "[PERSON_NAME] Wheelchair Wheelchair Cushion Wheelchair Backrest Crutches Scoote…" at bounding box center [759, 474] width 693 height 33
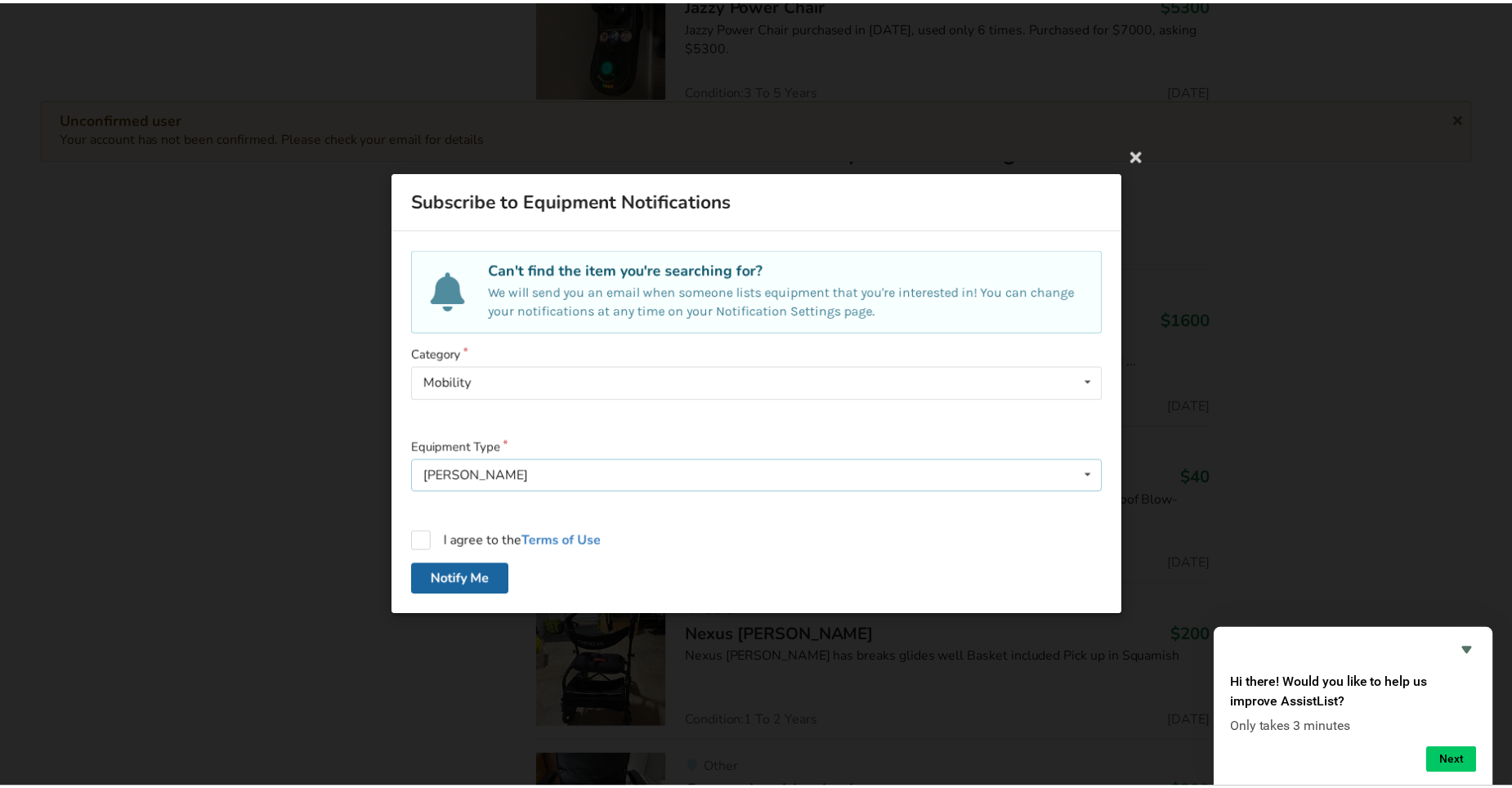
scroll to position [0, 0]
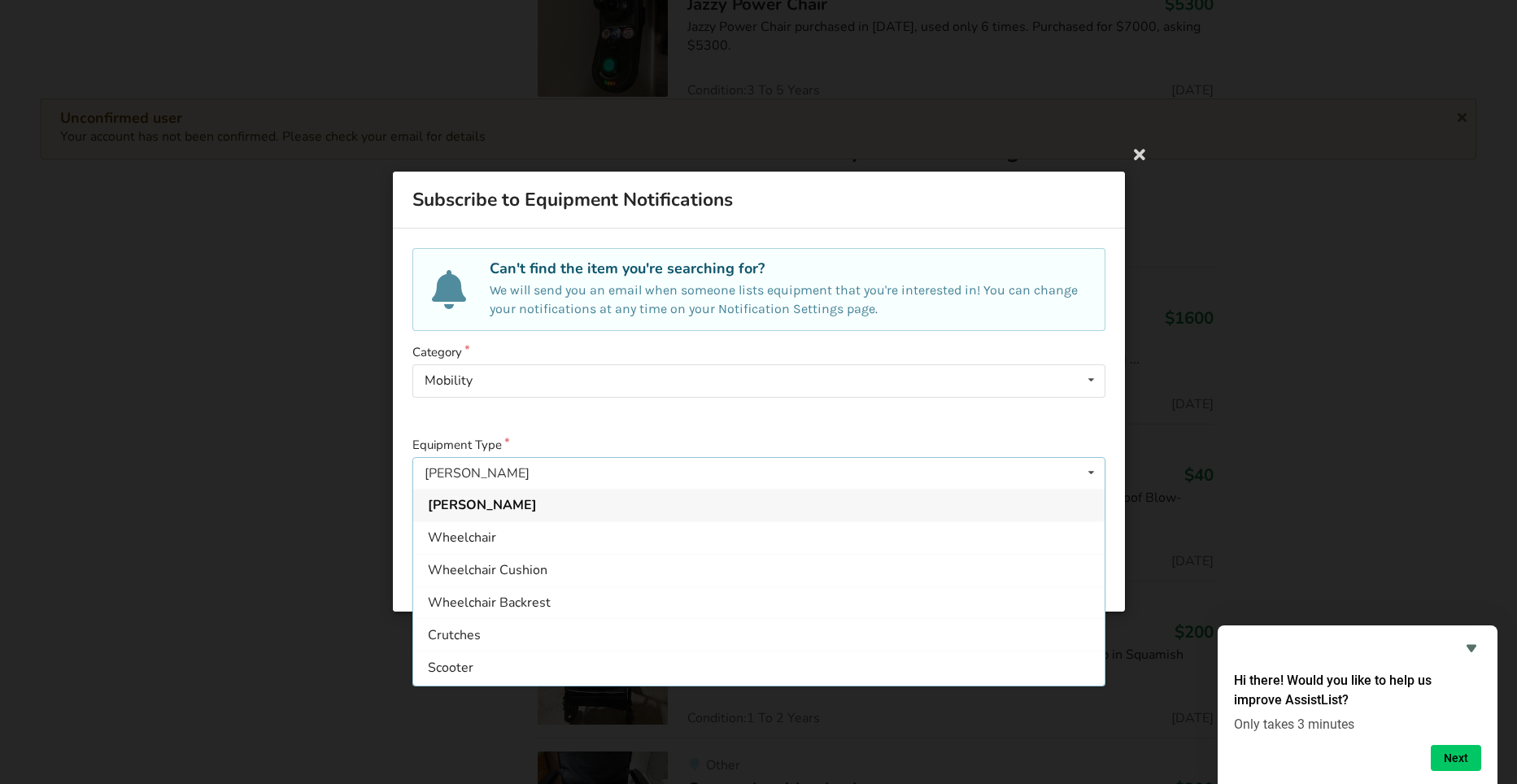
click at [424, 469] on div "[PERSON_NAME] Wheelchair Wheelchair Cushion Wheelchair Backrest Crutches Scoote…" at bounding box center [759, 474] width 693 height 33
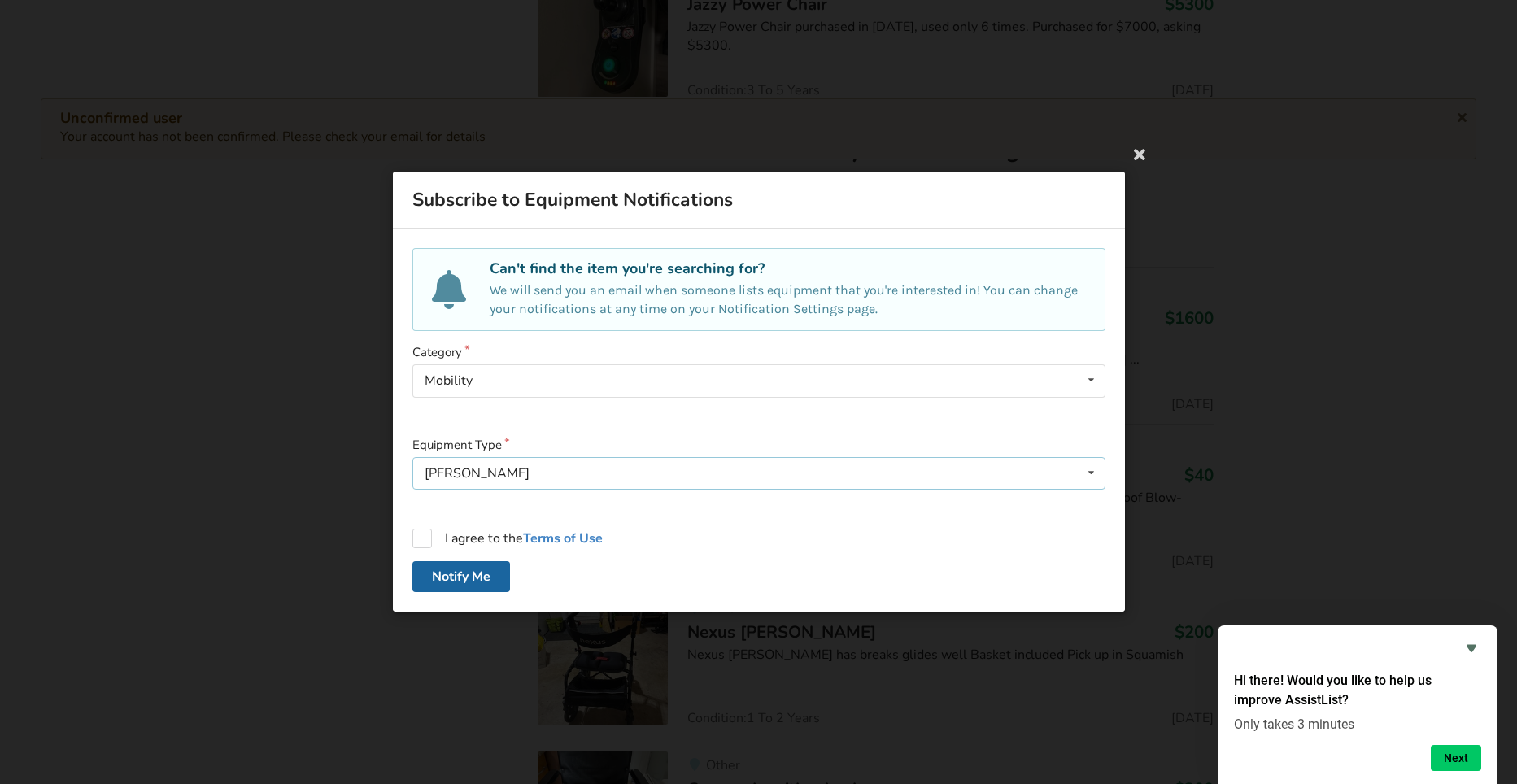
click at [424, 467] on div "[PERSON_NAME] Wheelchair Wheelchair Cushion Wheelchair Backrest Crutches Scoote…" at bounding box center [759, 474] width 693 height 33
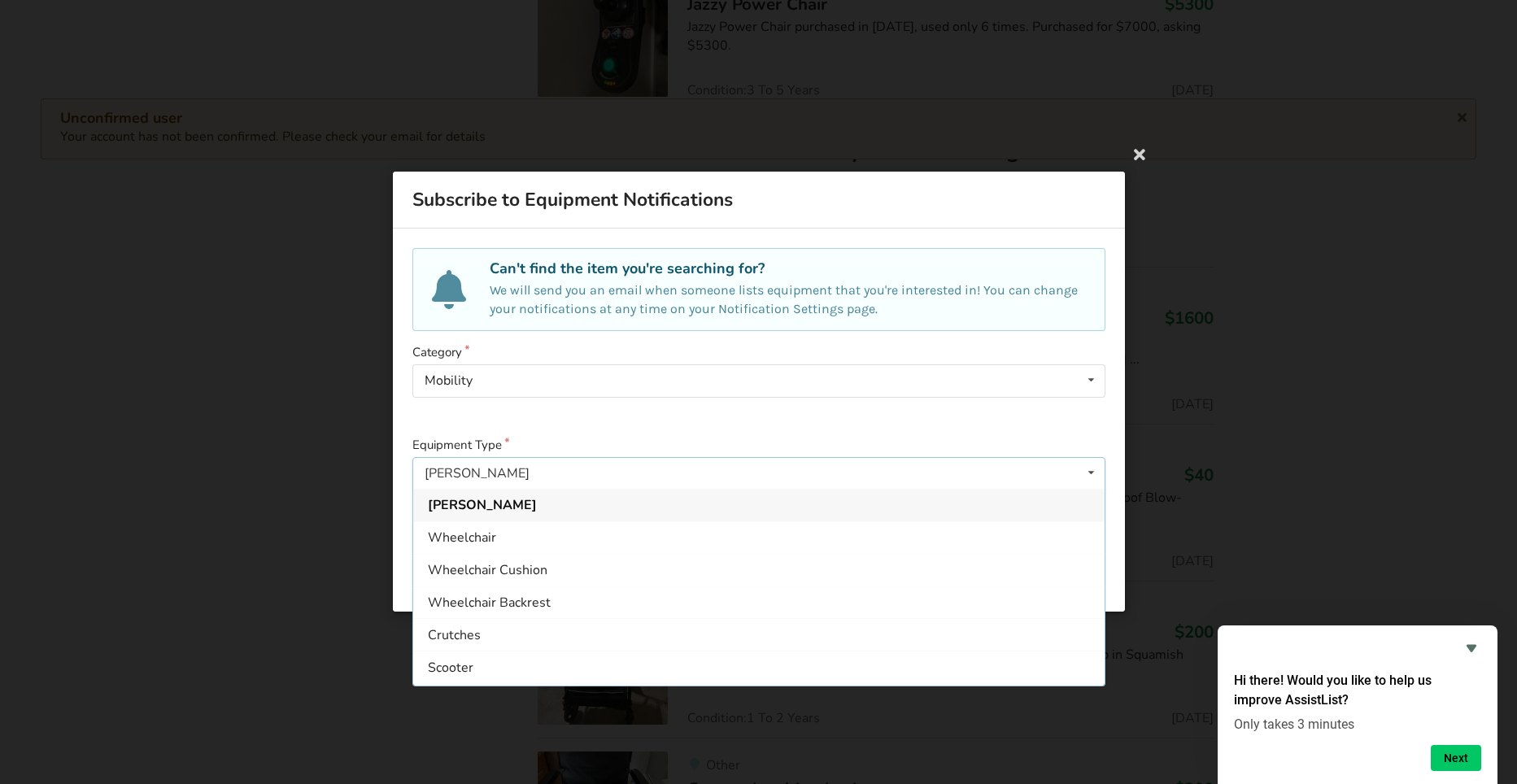
click at [1088, 470] on icon at bounding box center [1090, 473] width 23 height 30
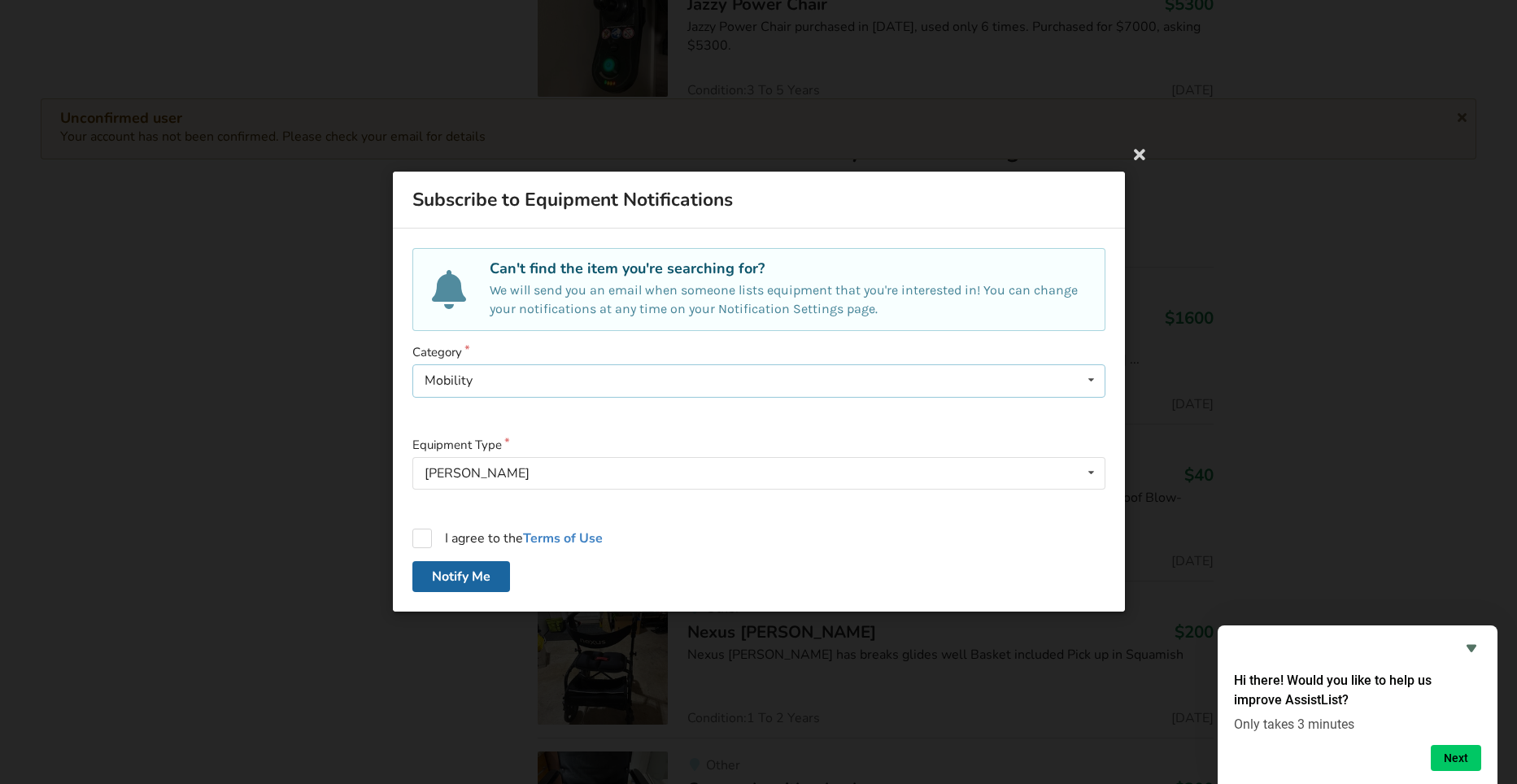
click at [1093, 379] on icon at bounding box center [1090, 380] width 23 height 30
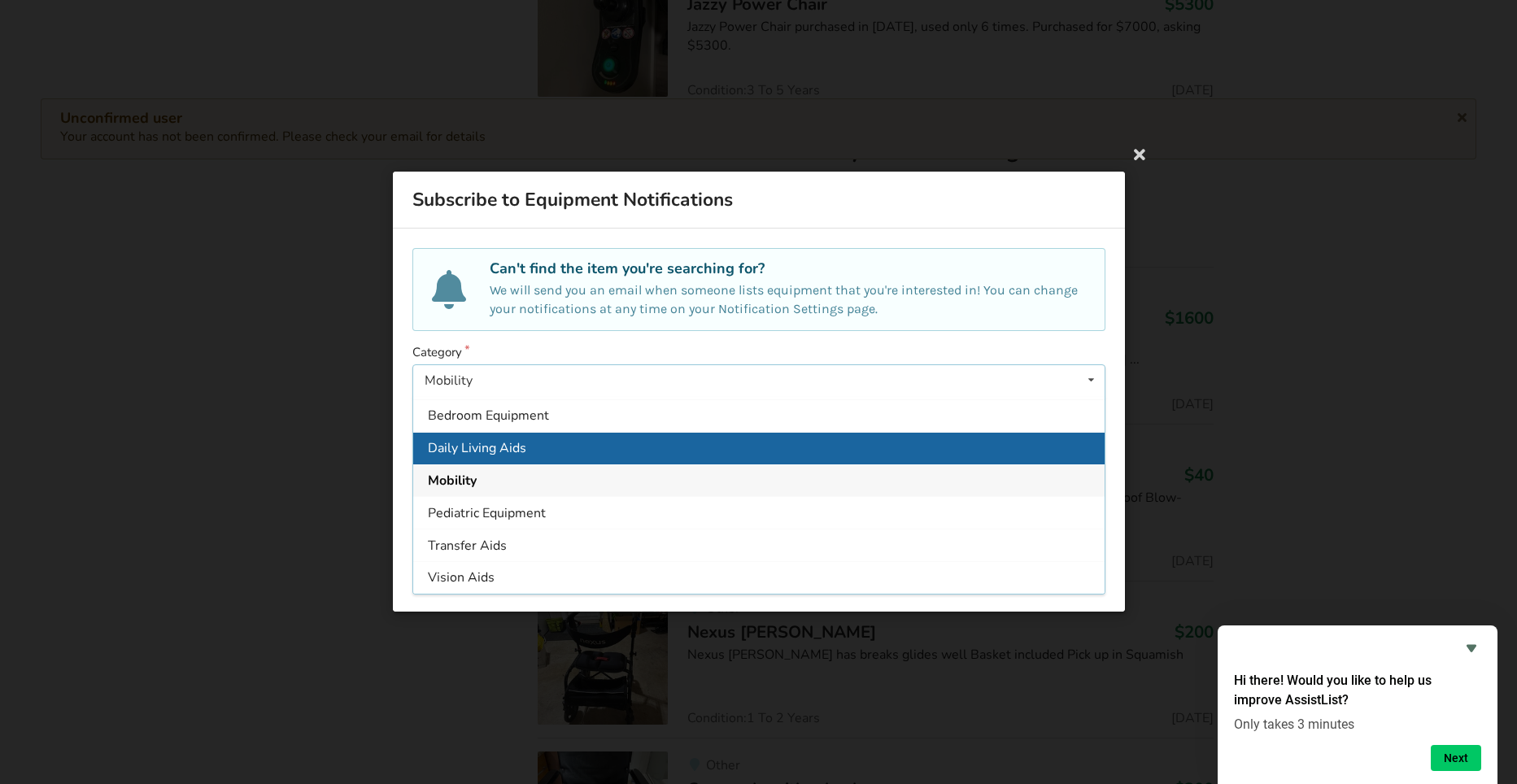
click at [503, 442] on span "Daily Living Aids" at bounding box center [477, 448] width 99 height 18
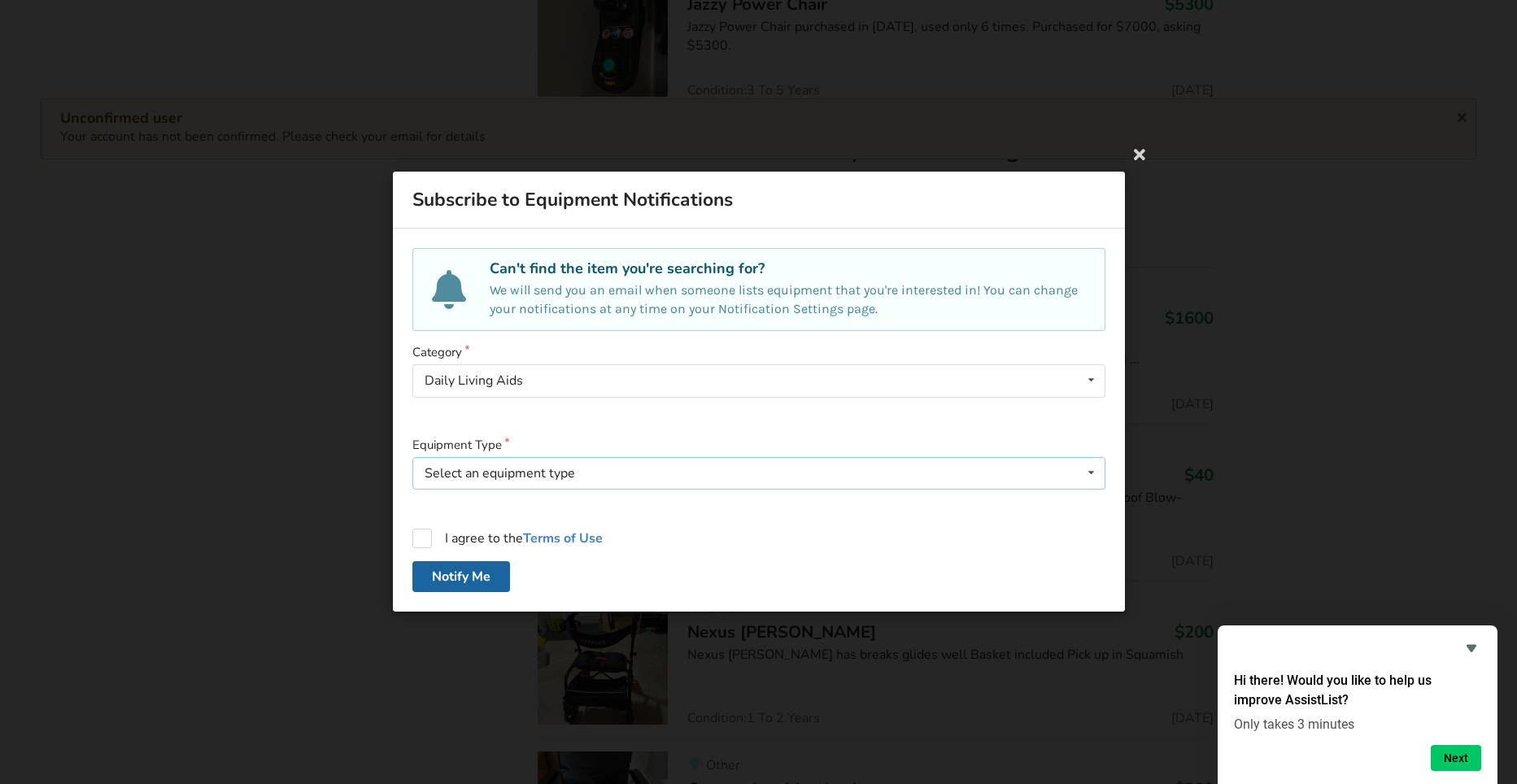
click at [1093, 470] on icon at bounding box center [1090, 473] width 23 height 30
click at [1236, 521] on div "Subscribe to Equipment Notifications Can't find the item you're searching for? …" at bounding box center [758, 392] width 1517 height 784
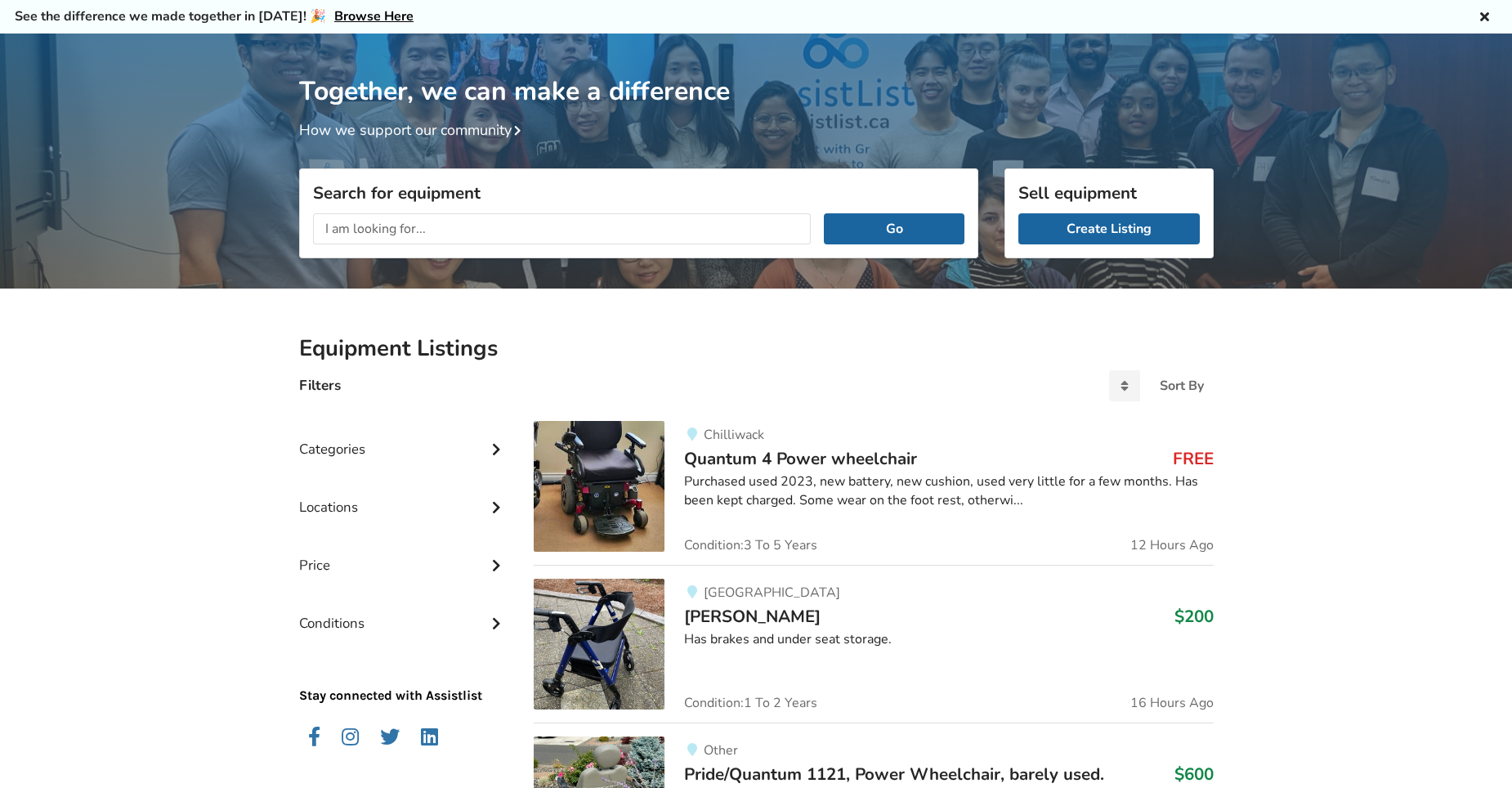
click at [452, 228] on input "text" at bounding box center [562, 229] width 498 height 31
click at [322, 224] on input "text" at bounding box center [562, 229] width 498 height 31
drag, startPoint x: 495, startPoint y: 620, endPoint x: 482, endPoint y: 613, distance: 14.8
click at [494, 617] on icon at bounding box center [496, 622] width 17 height 14
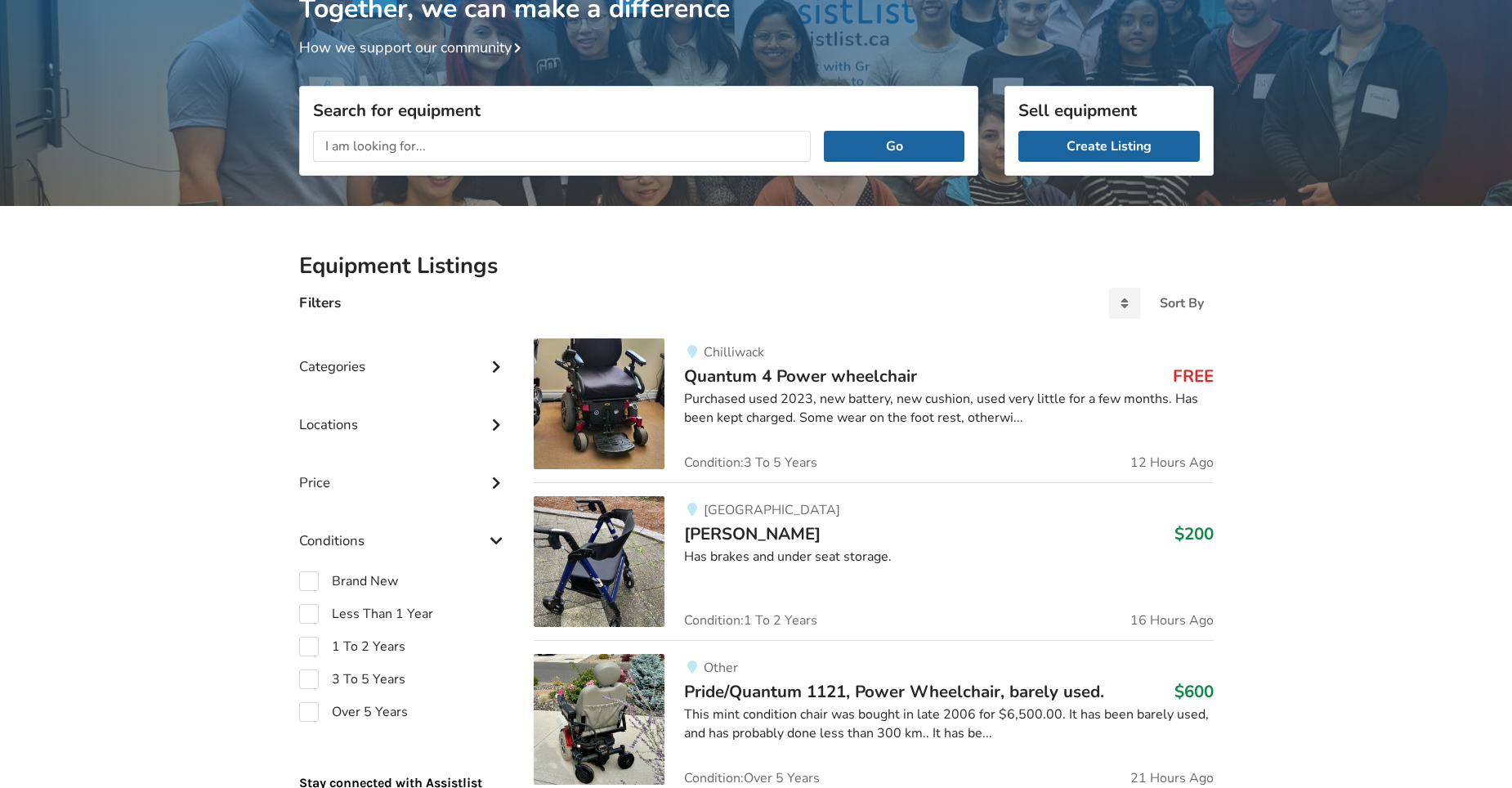
scroll to position [134, 0]
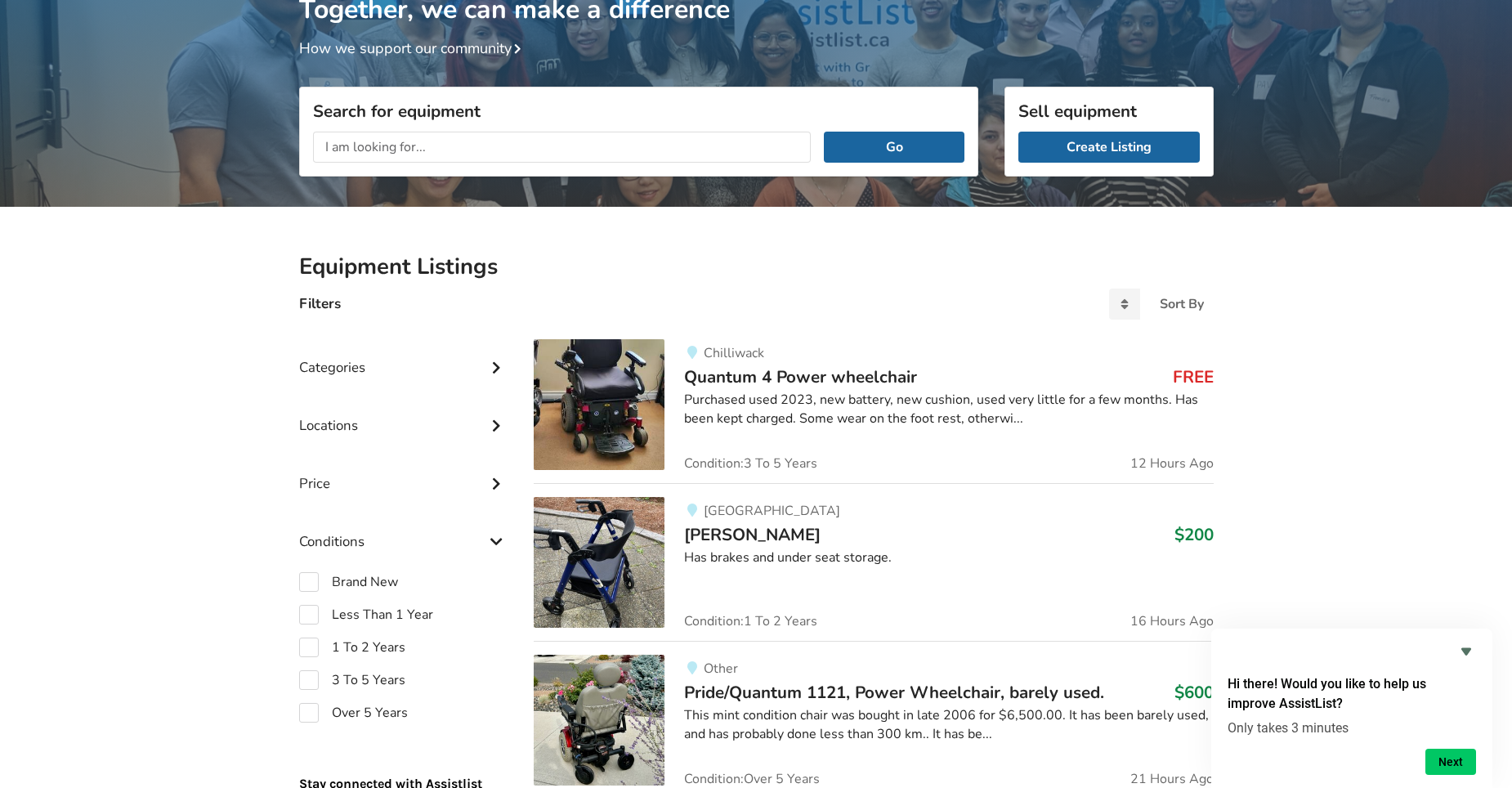
click at [492, 365] on icon at bounding box center [496, 366] width 17 height 14
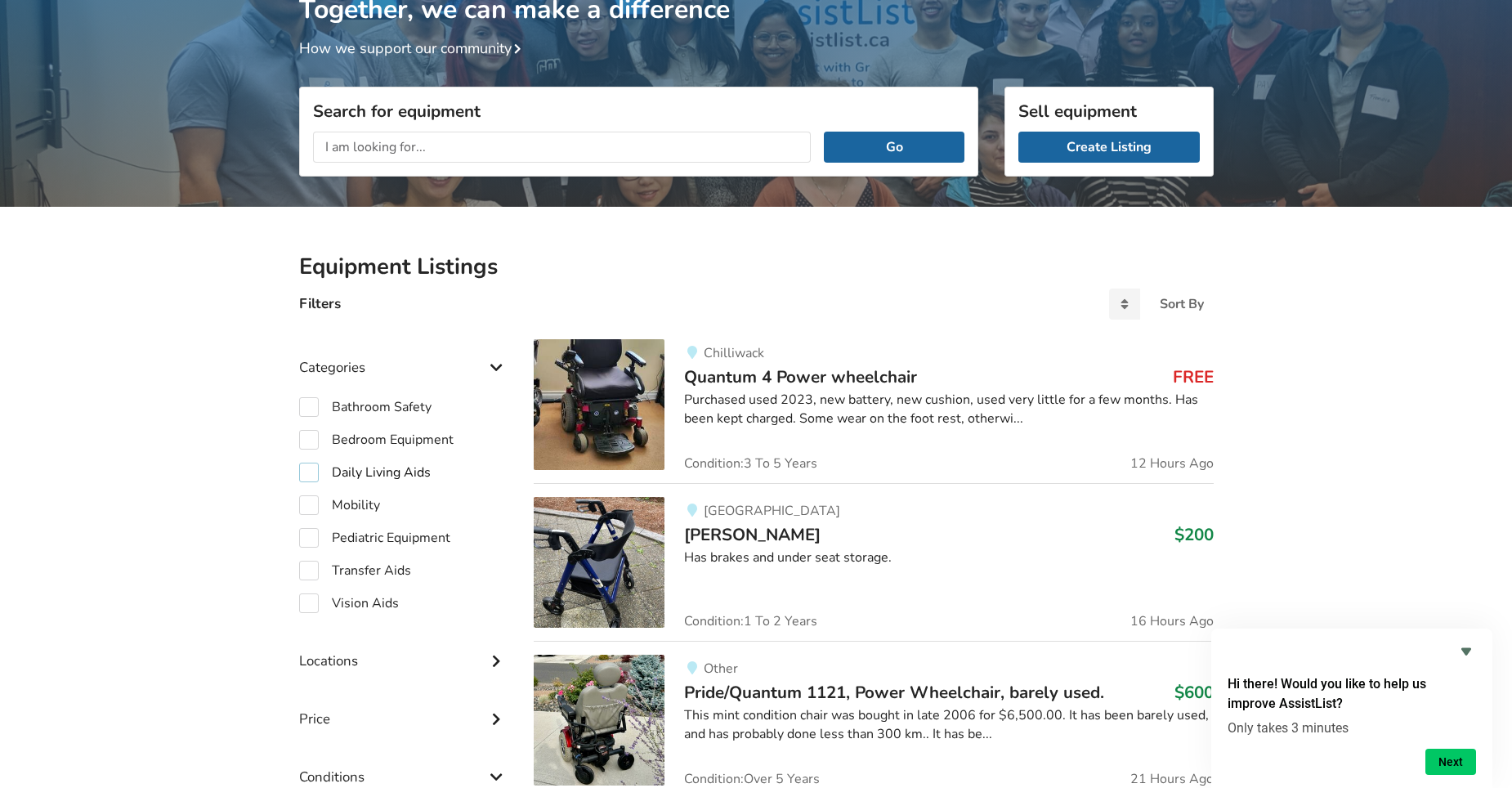
click at [307, 472] on label "Daily Living Aids" at bounding box center [365, 473] width 132 height 20
checkbox input "true"
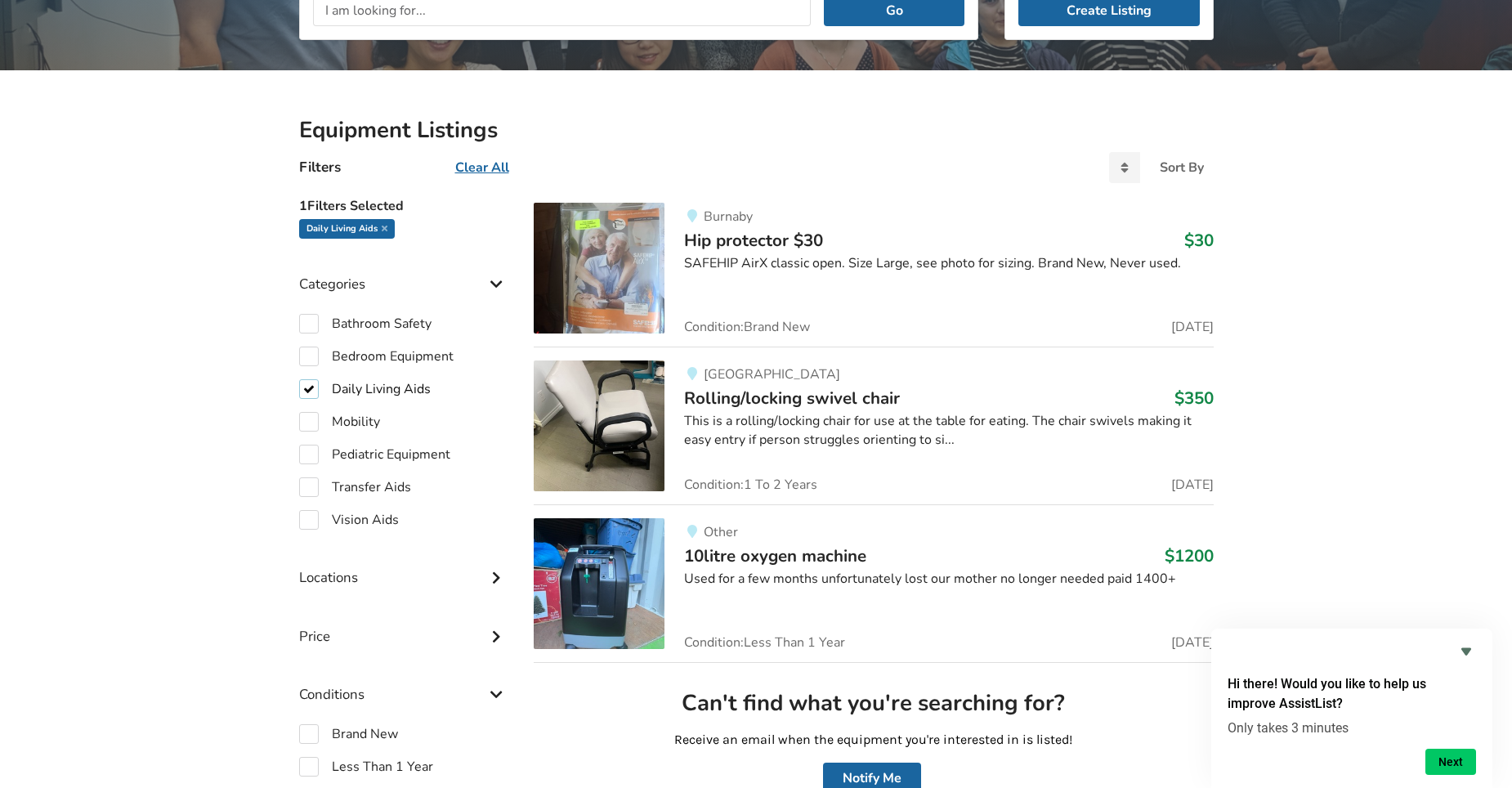
scroll to position [298, 0]
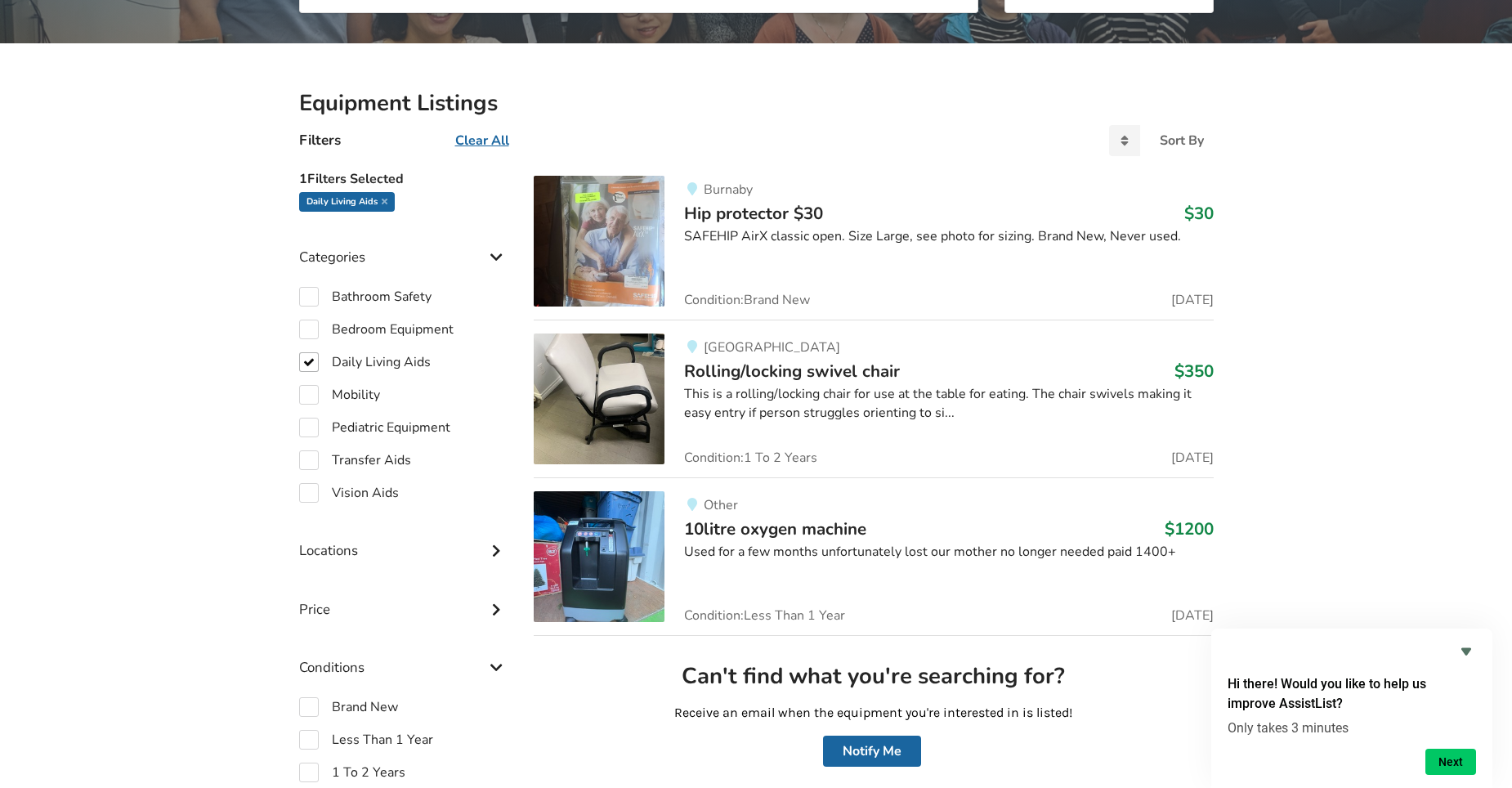
click at [492, 547] on icon at bounding box center [496, 549] width 17 height 14
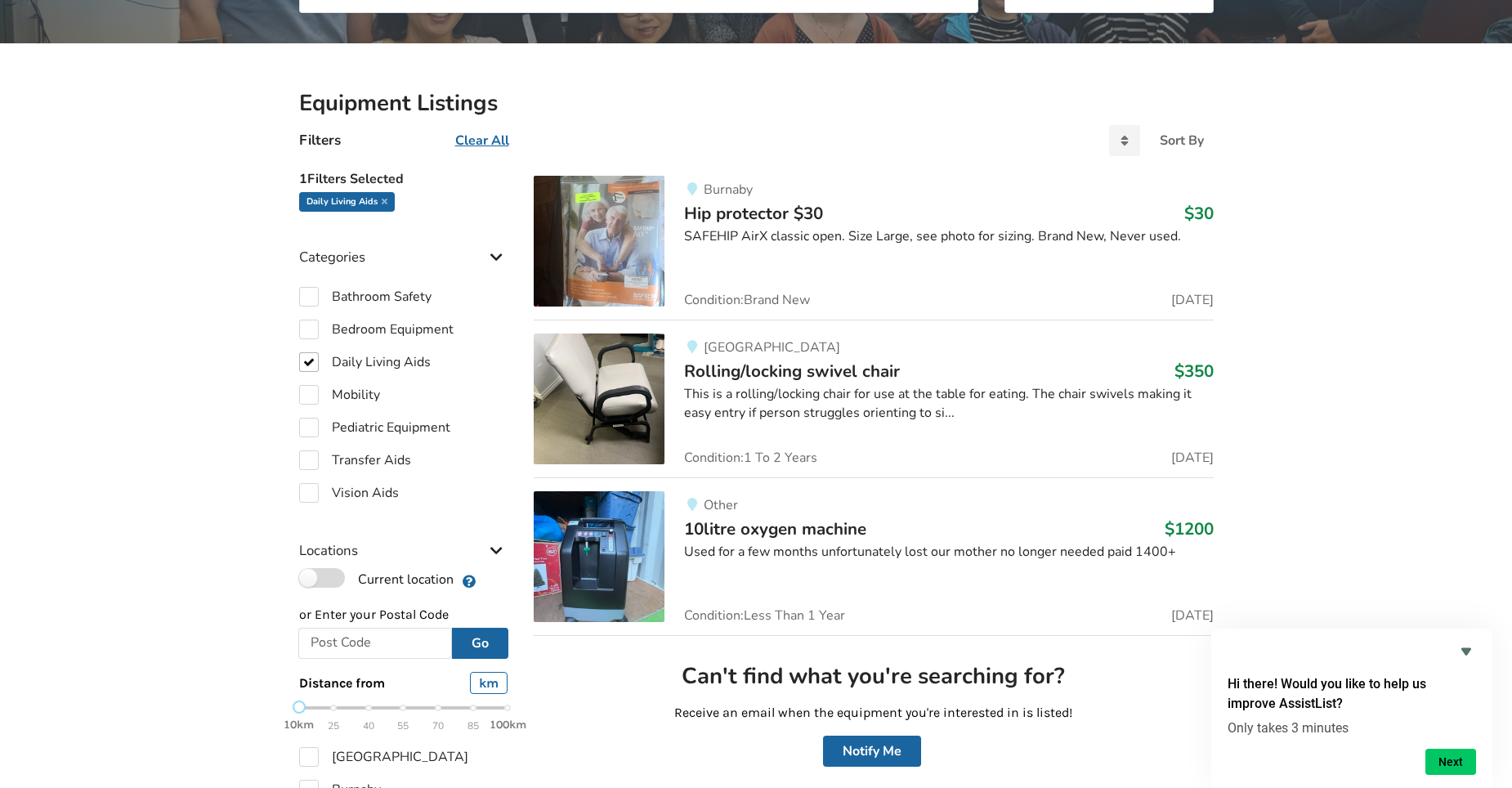
click at [305, 577] on label "Current location" at bounding box center [376, 579] width 155 height 21
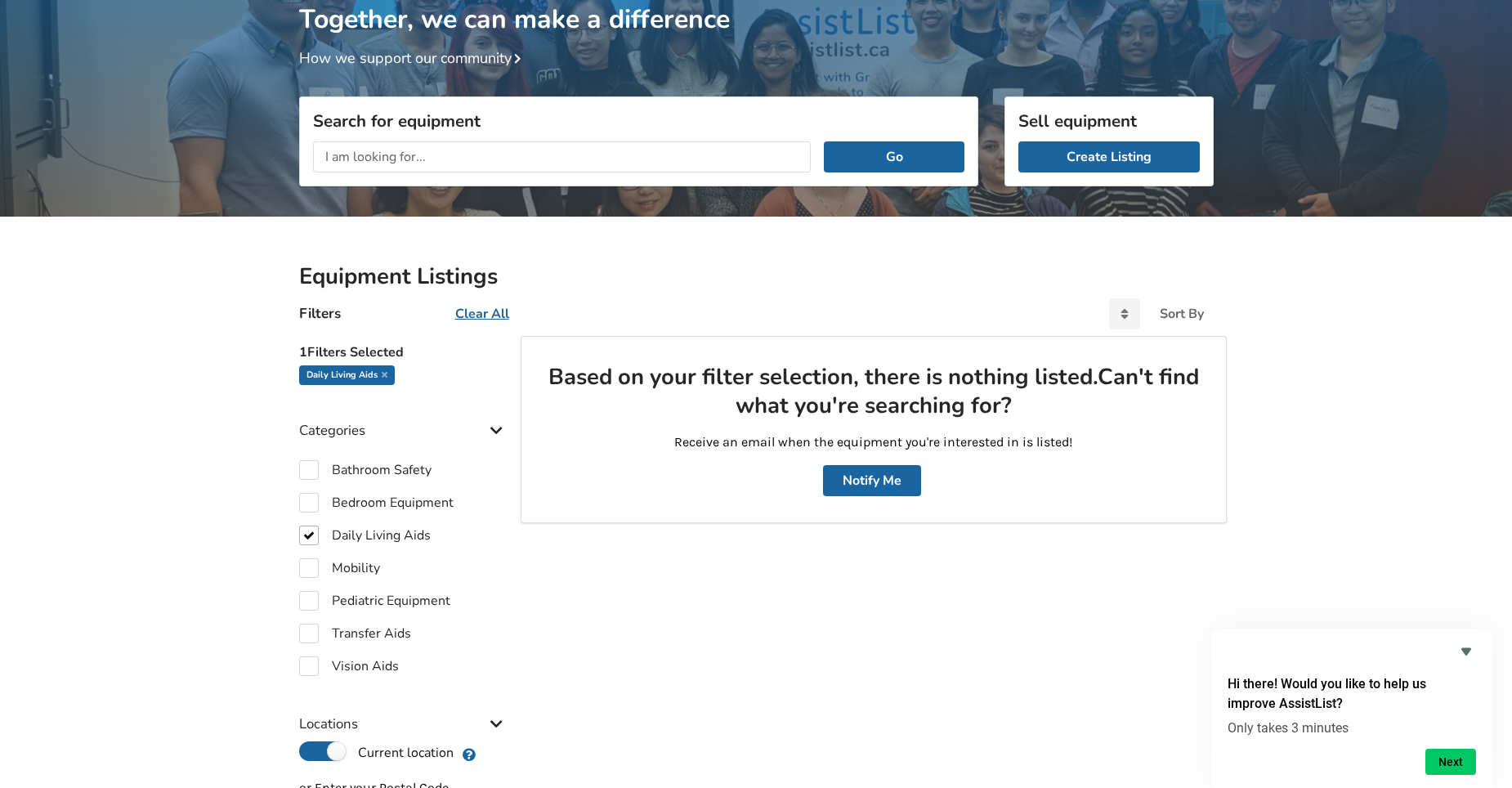
scroll to position [163, 0]
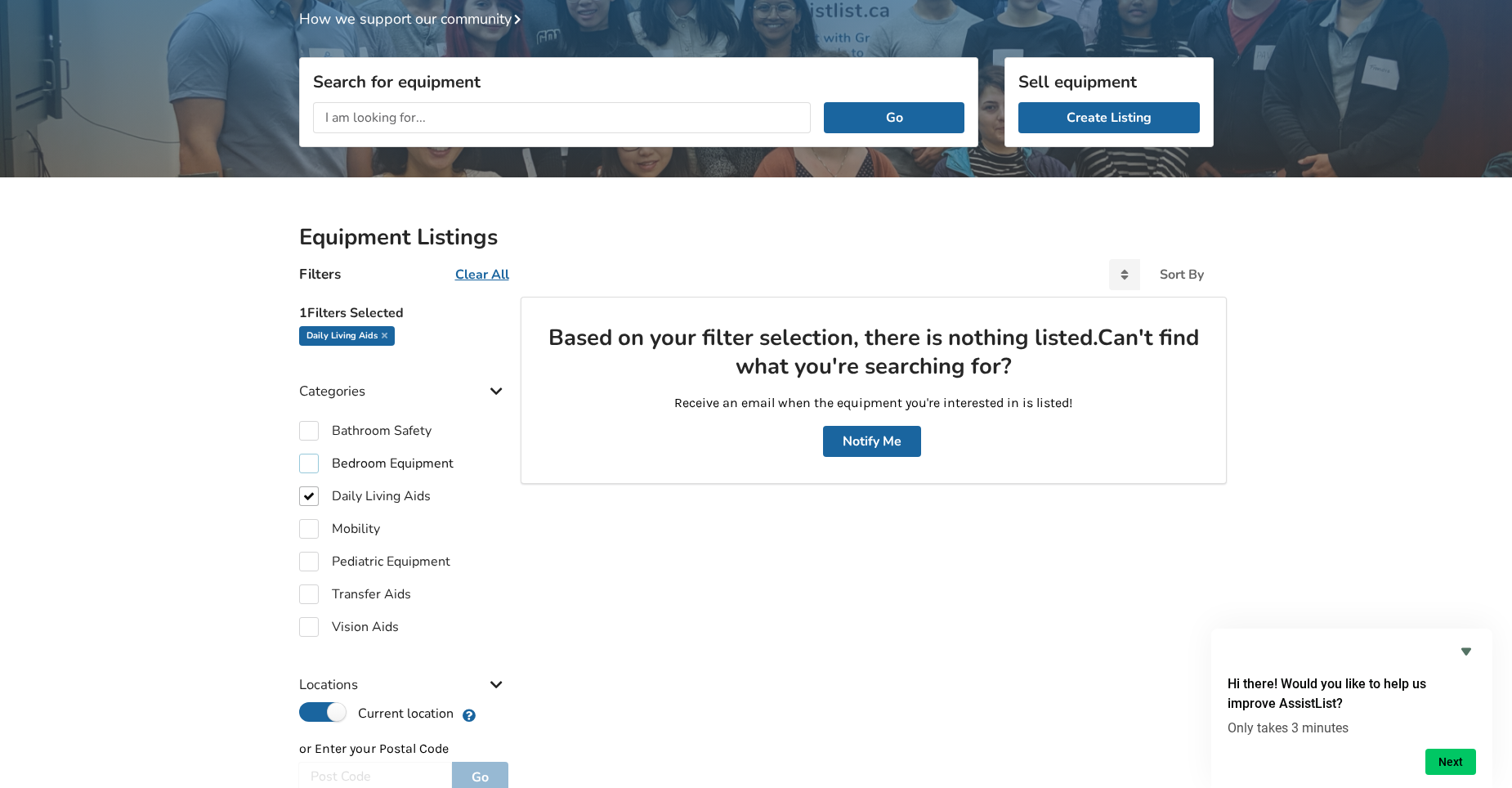
click at [309, 464] on label "Bedroom Equipment" at bounding box center [376, 463] width 155 height 20
checkbox input "true"
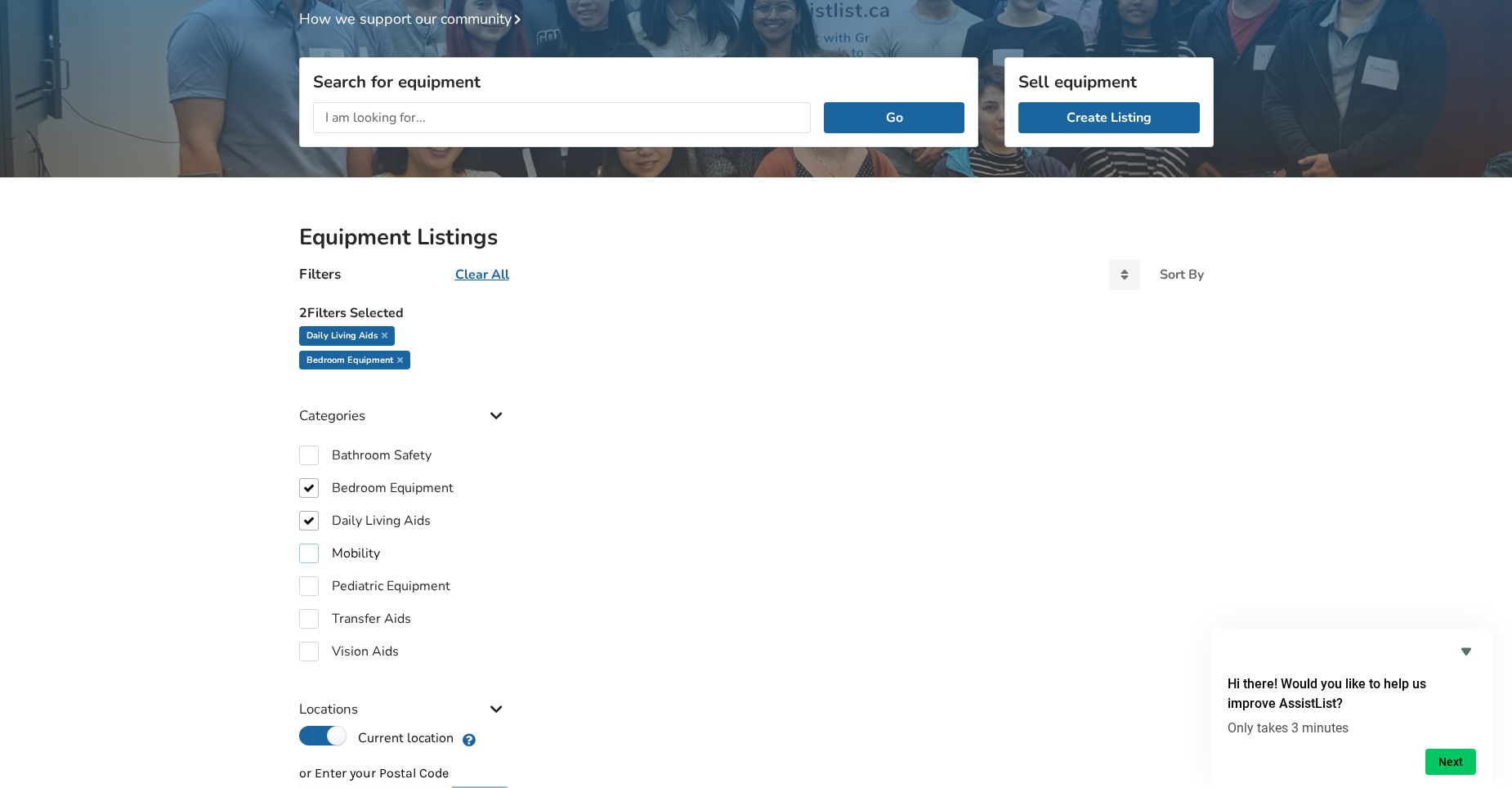
click at [304, 554] on label "Mobility" at bounding box center [339, 553] width 81 height 20
checkbox input "true"
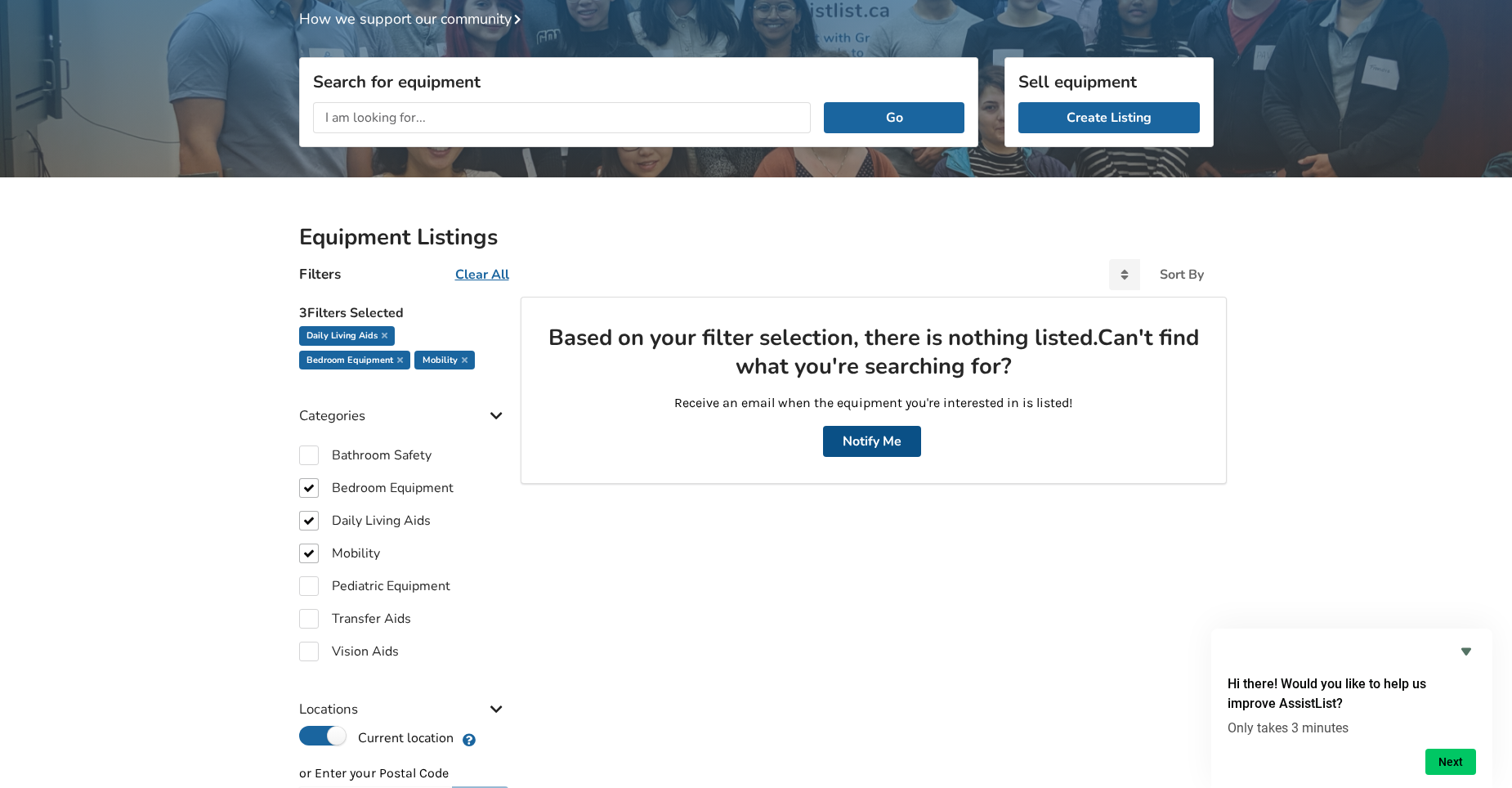
click at [882, 440] on button "Notify Me" at bounding box center [872, 441] width 98 height 31
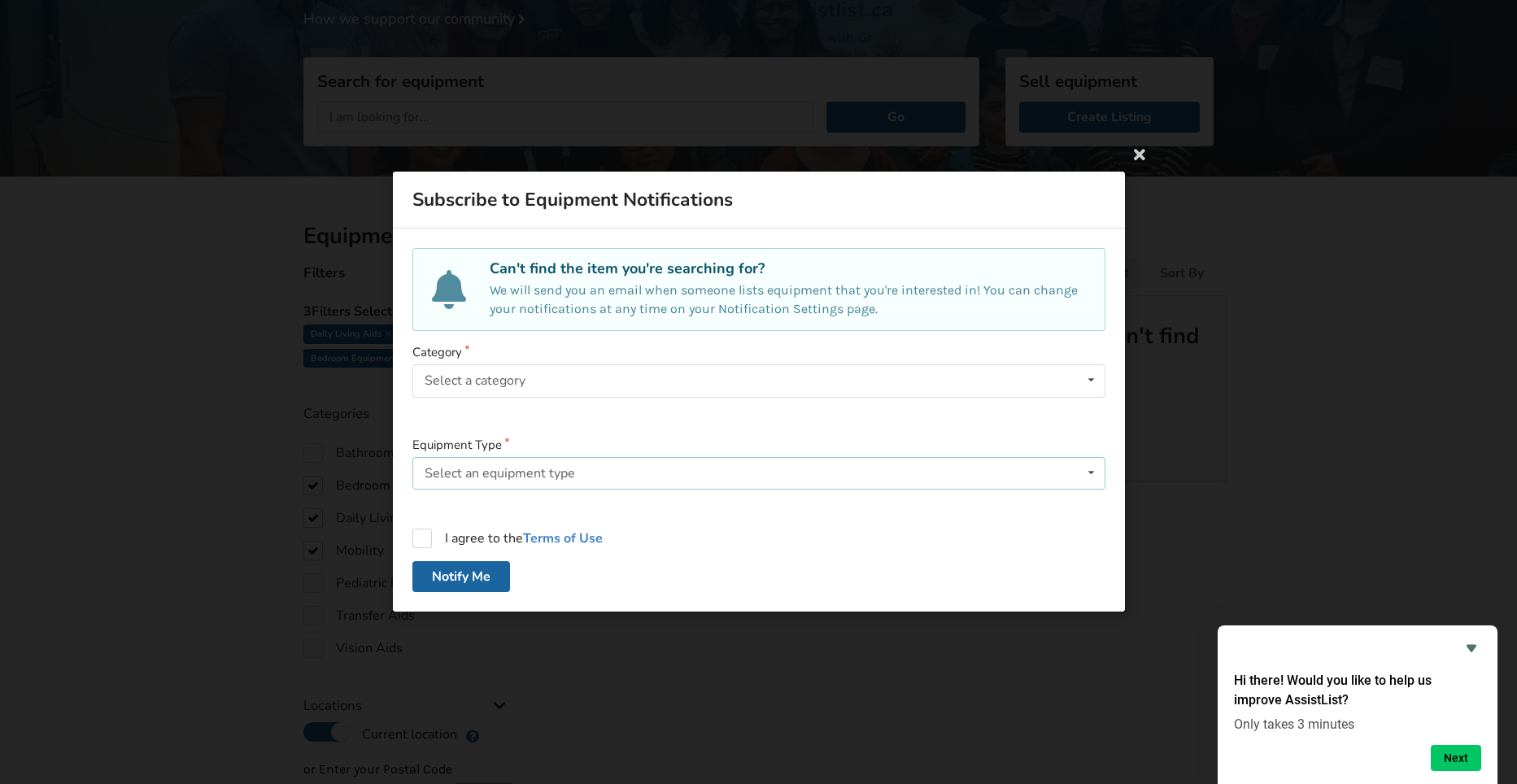
click at [436, 467] on div "Select an equipment type" at bounding box center [500, 473] width 150 height 13
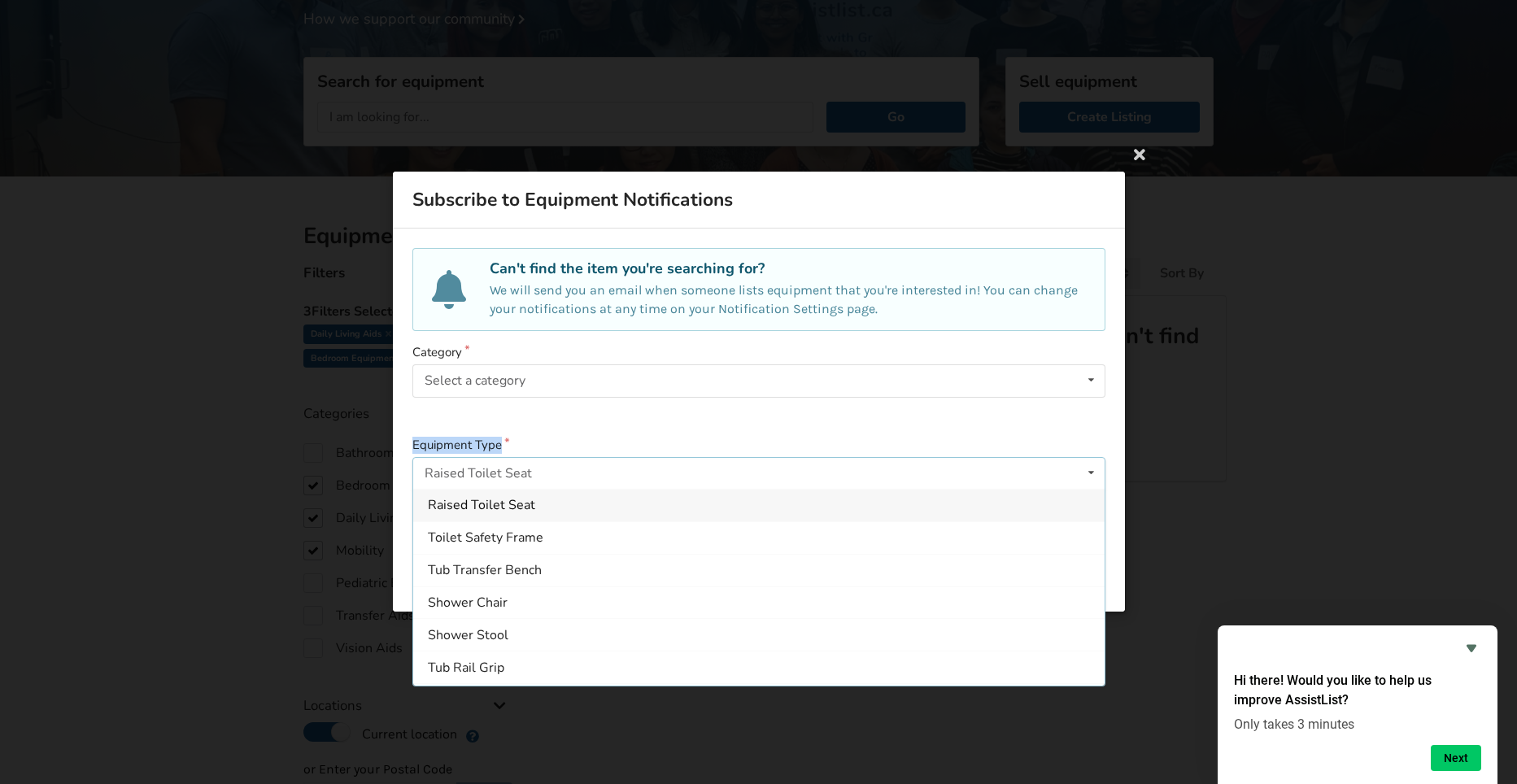
click at [655, 425] on form "Category Select a category Bathroom Safety Bedroom Equipment Daily Living Aids …" at bounding box center [759, 468] width 693 height 248
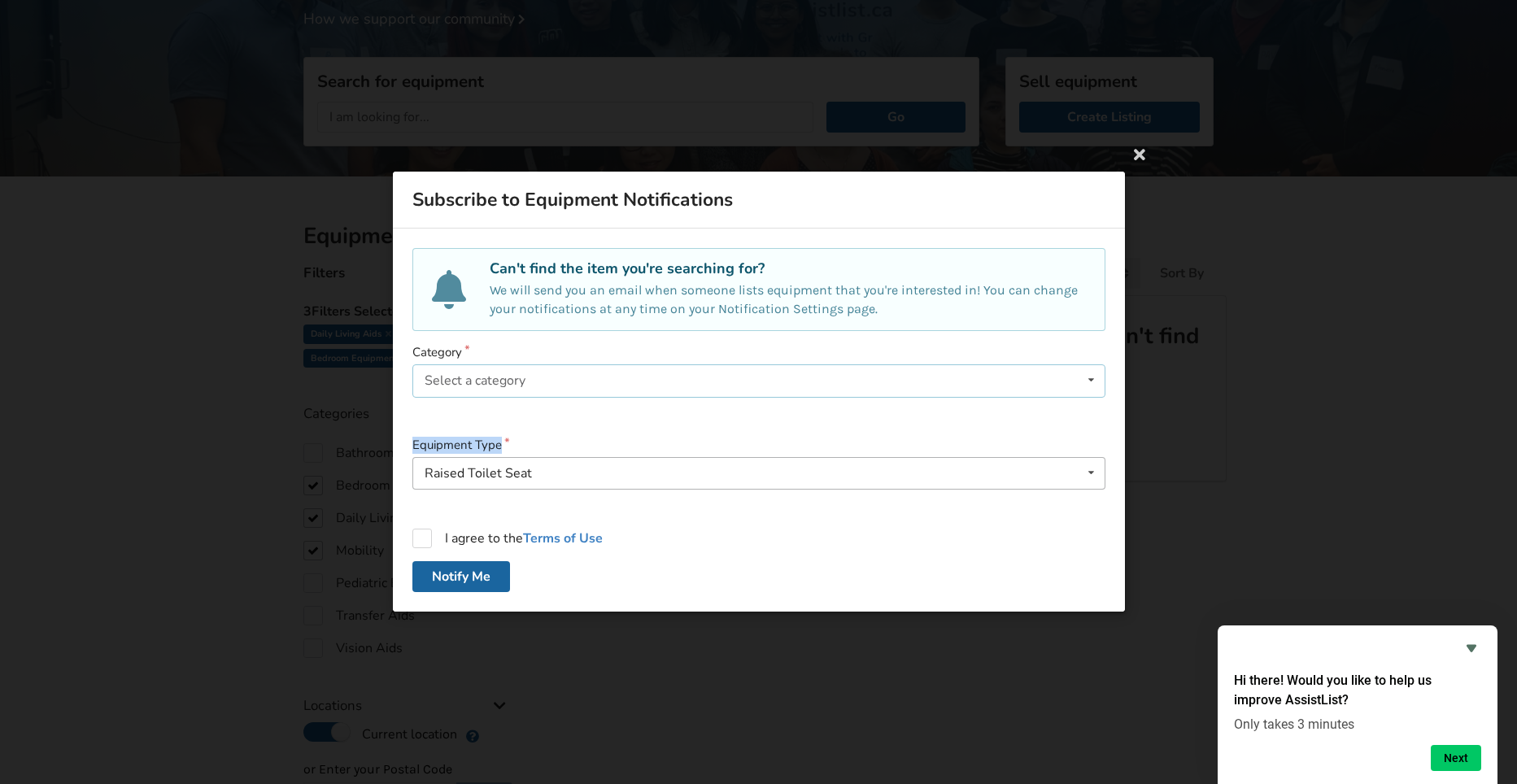
click at [1087, 373] on icon at bounding box center [1090, 380] width 23 height 30
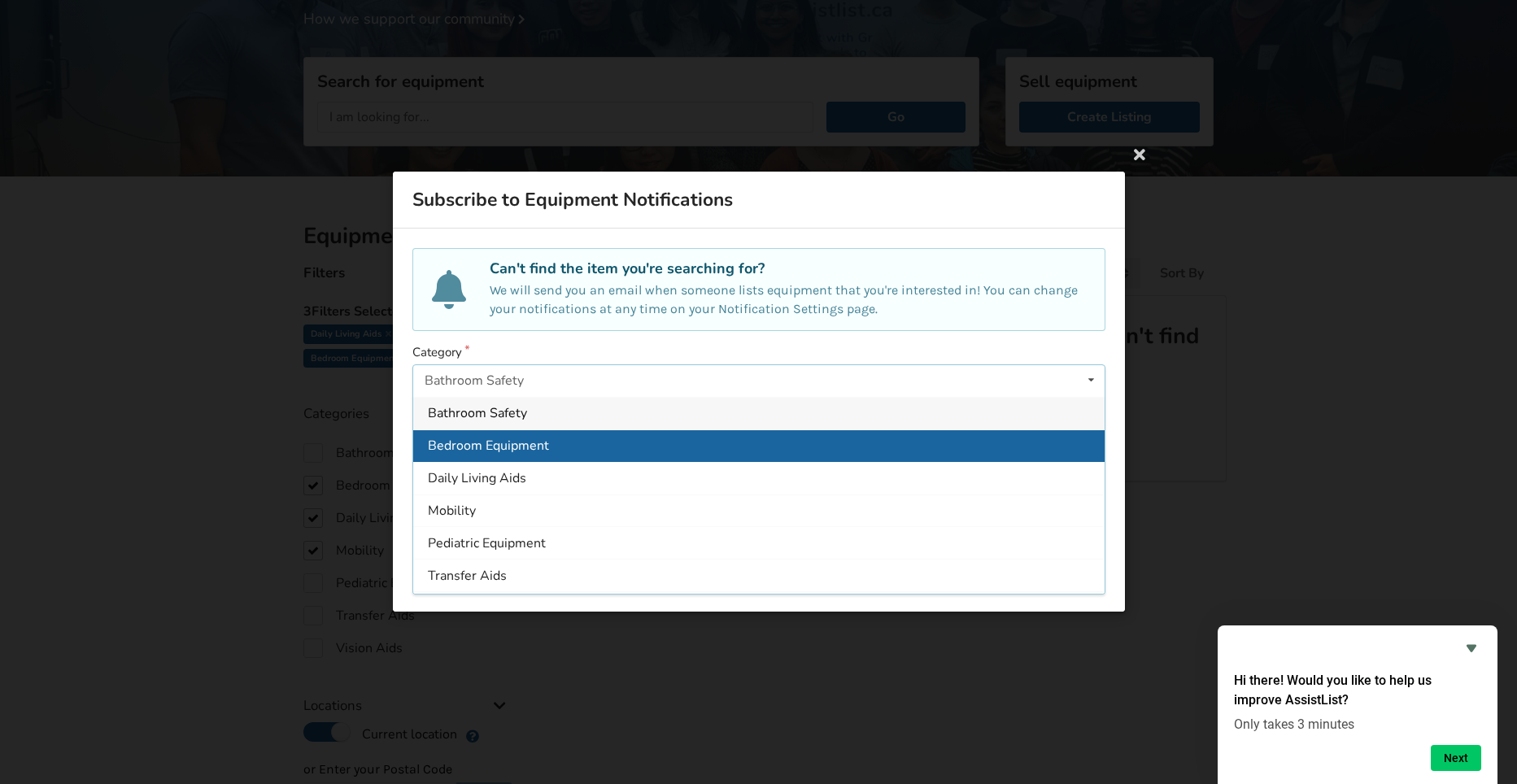
click at [543, 444] on span "Bedroom Equipment" at bounding box center [488, 445] width 121 height 18
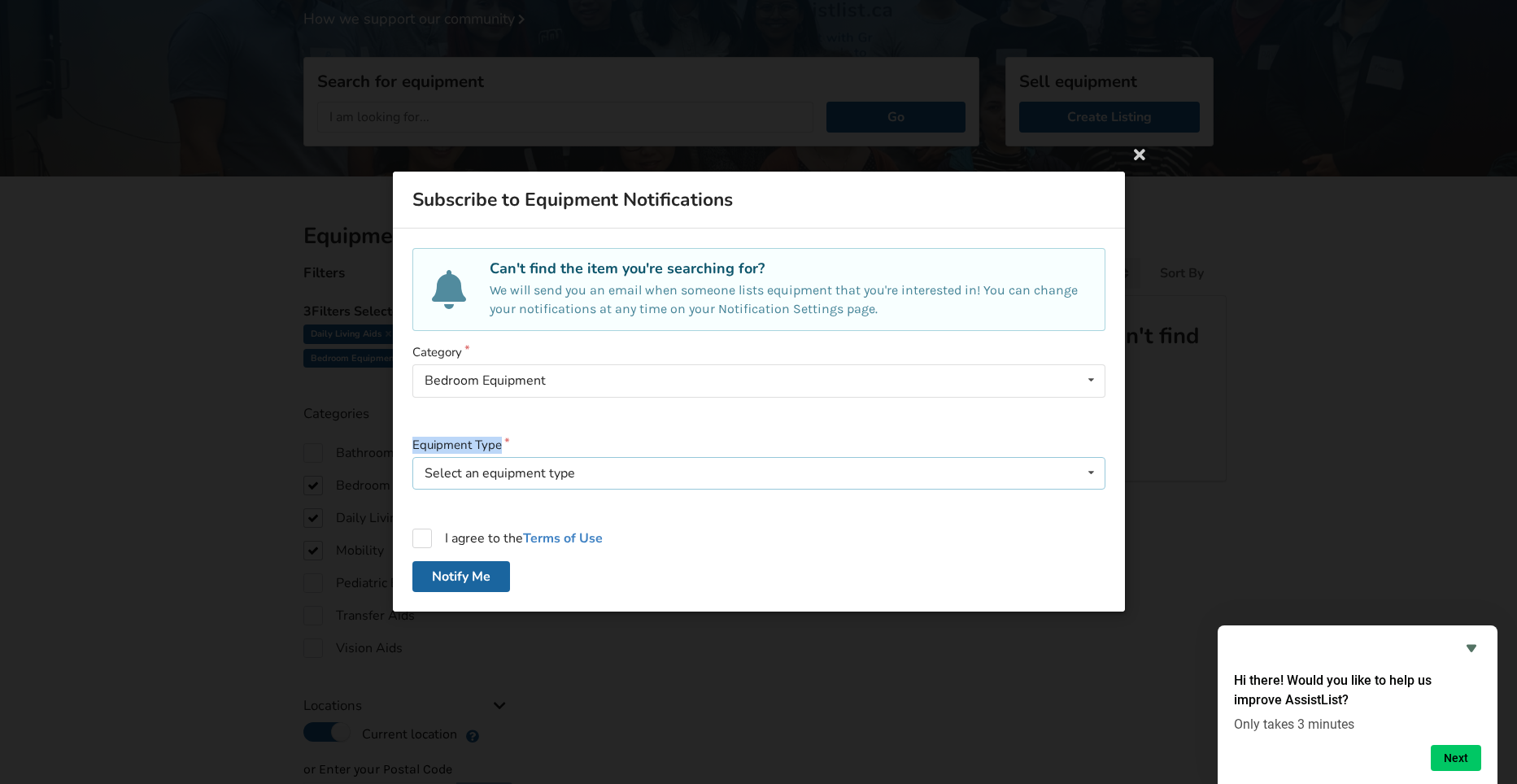
click at [1086, 475] on icon at bounding box center [1090, 473] width 23 height 30
click at [1213, 476] on div "Subscribe to Equipment Notifications Can't find the item you're searching for? …" at bounding box center [758, 392] width 1517 height 784
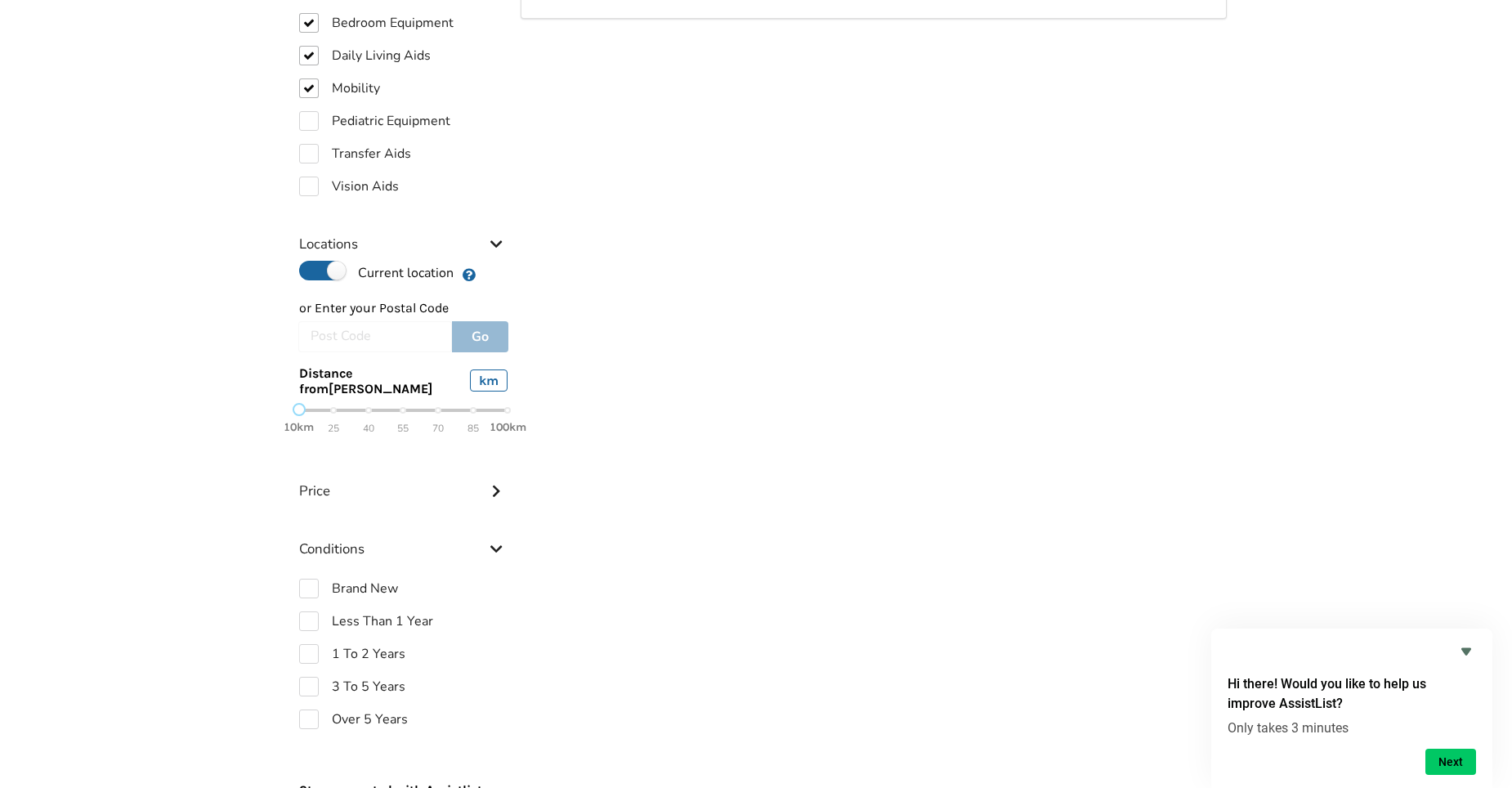
scroll to position [654, 0]
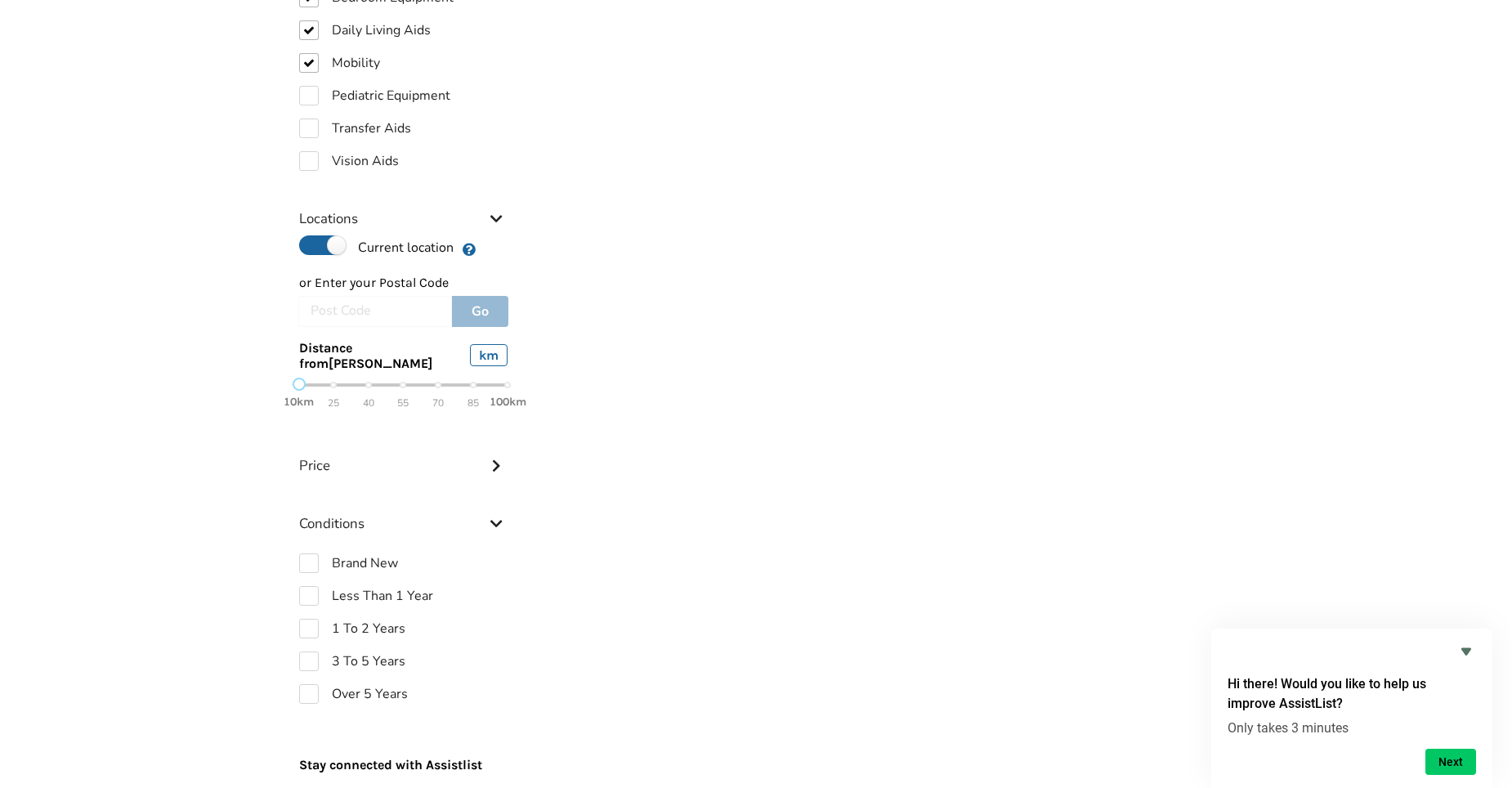
click at [494, 465] on icon at bounding box center [496, 464] width 17 height 14
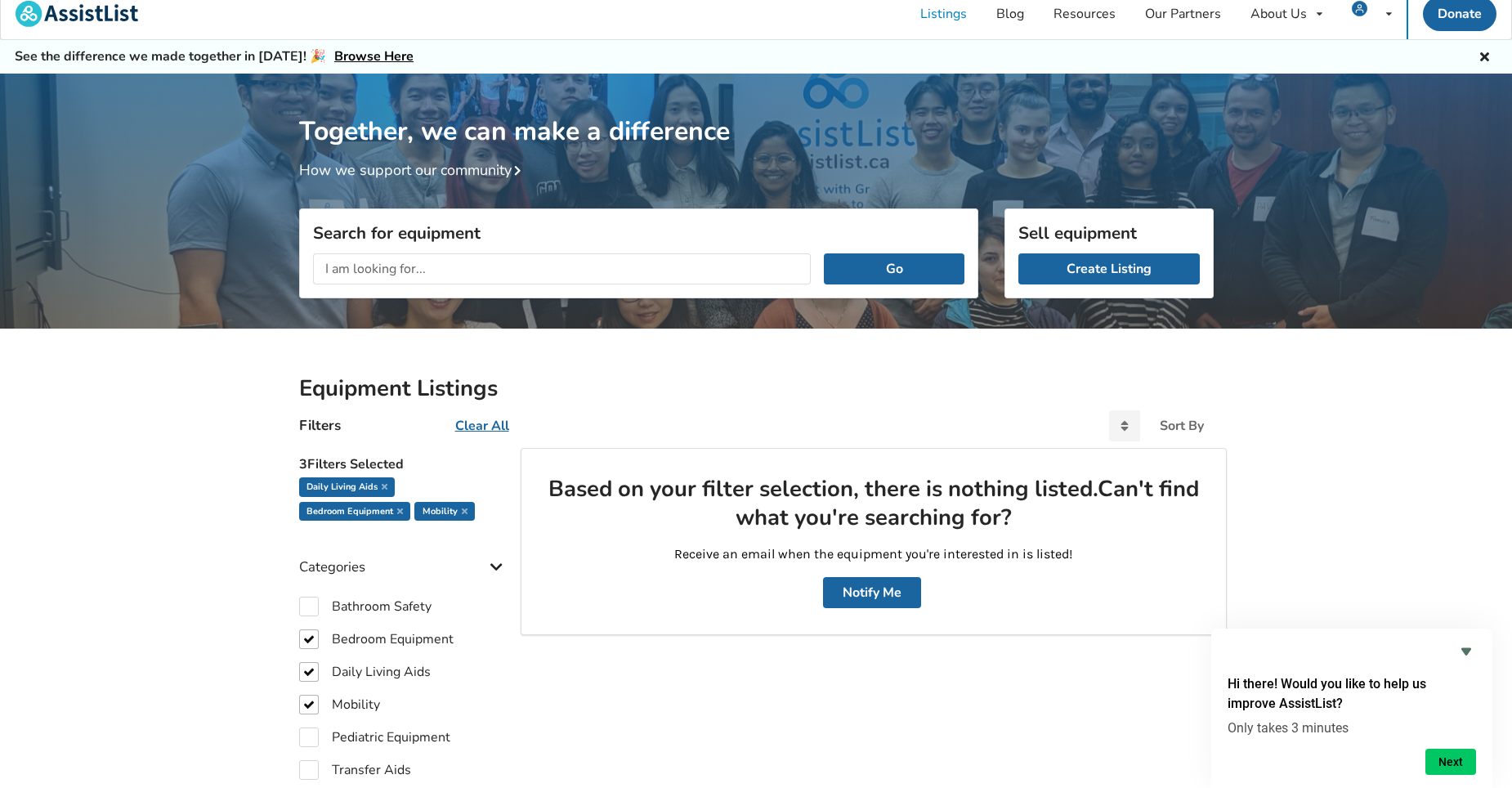
scroll to position [0, 0]
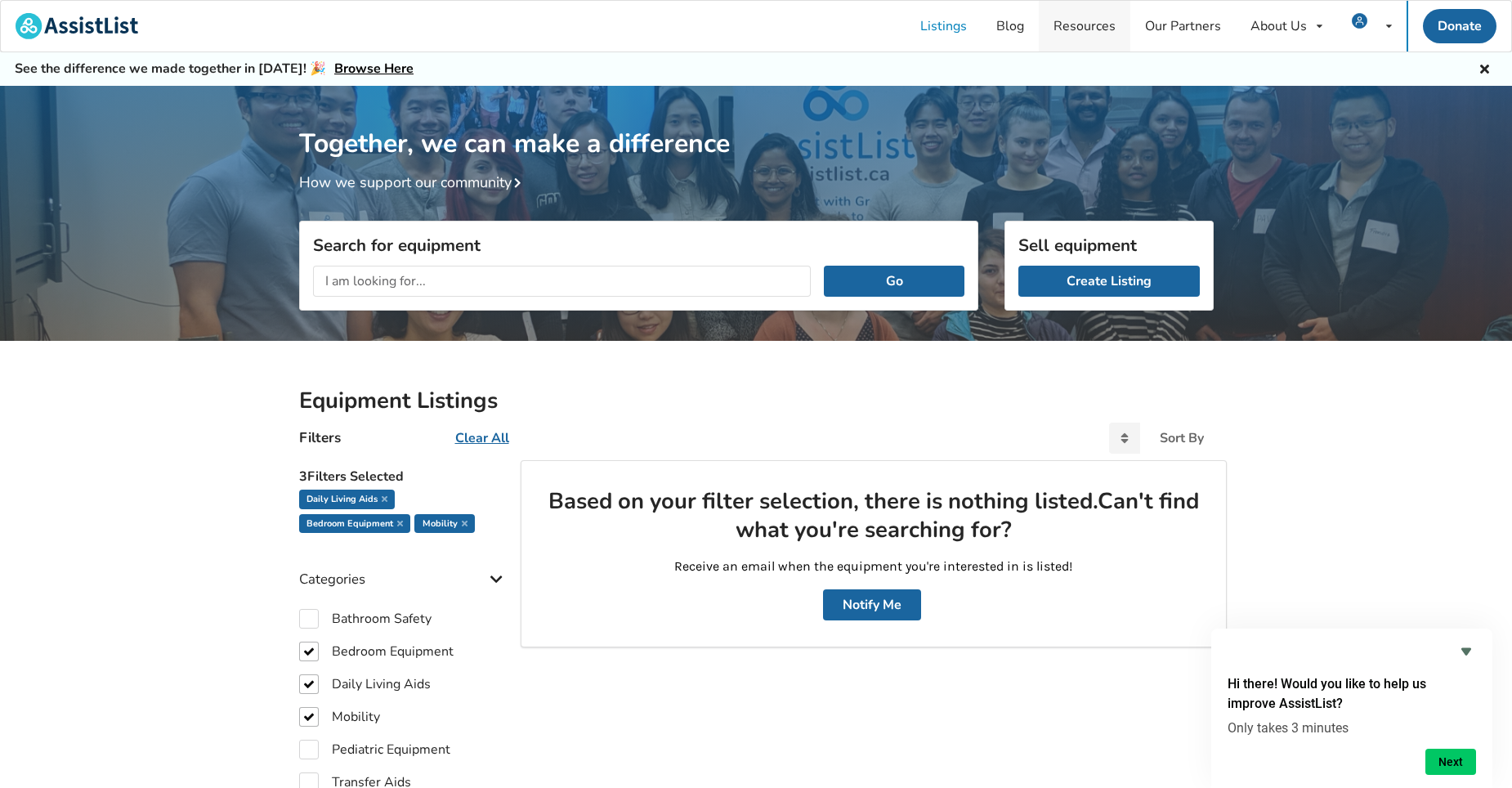
click at [1097, 21] on link "Resources" at bounding box center [1084, 26] width 91 height 50
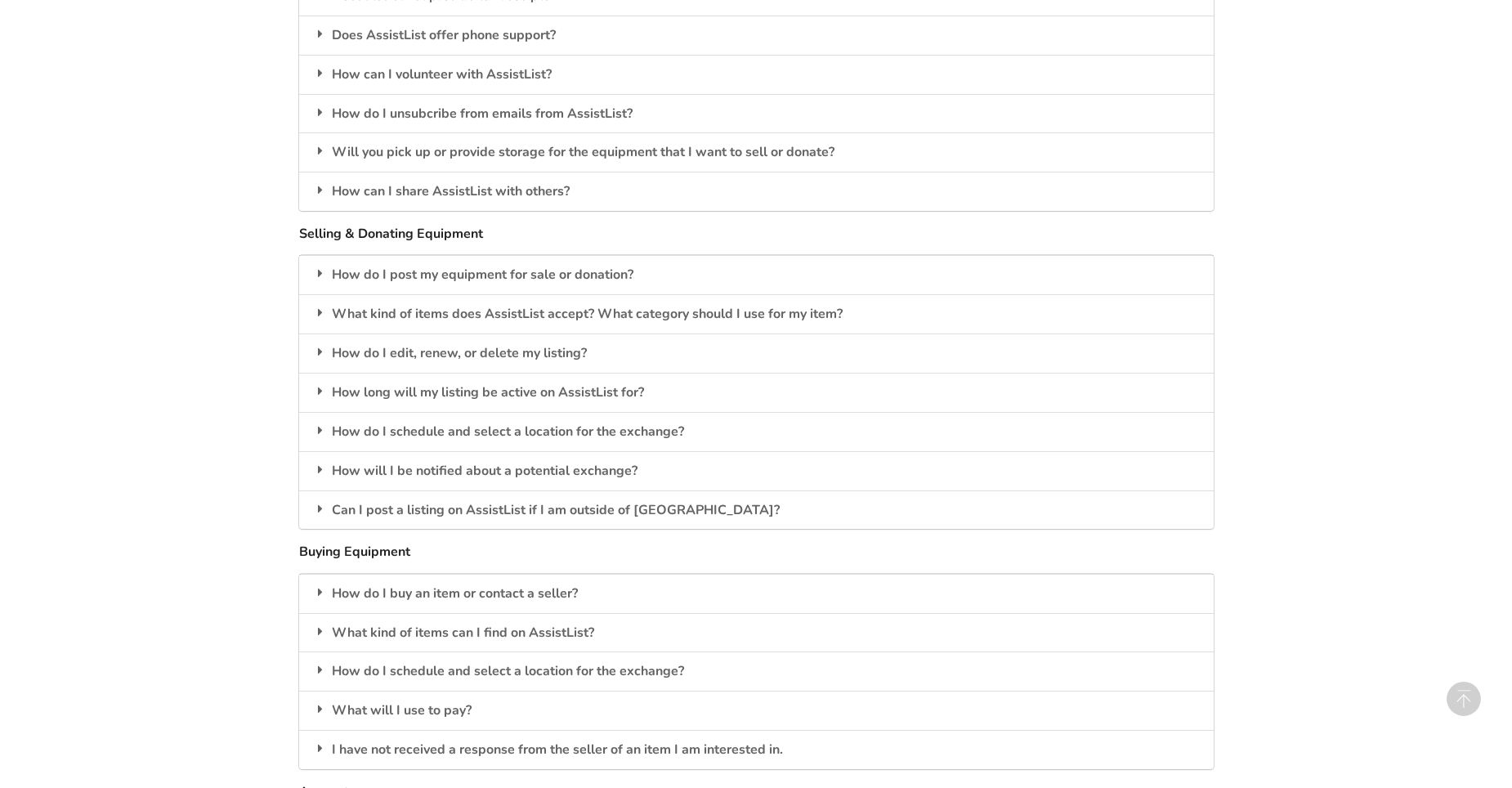
scroll to position [1880, 0]
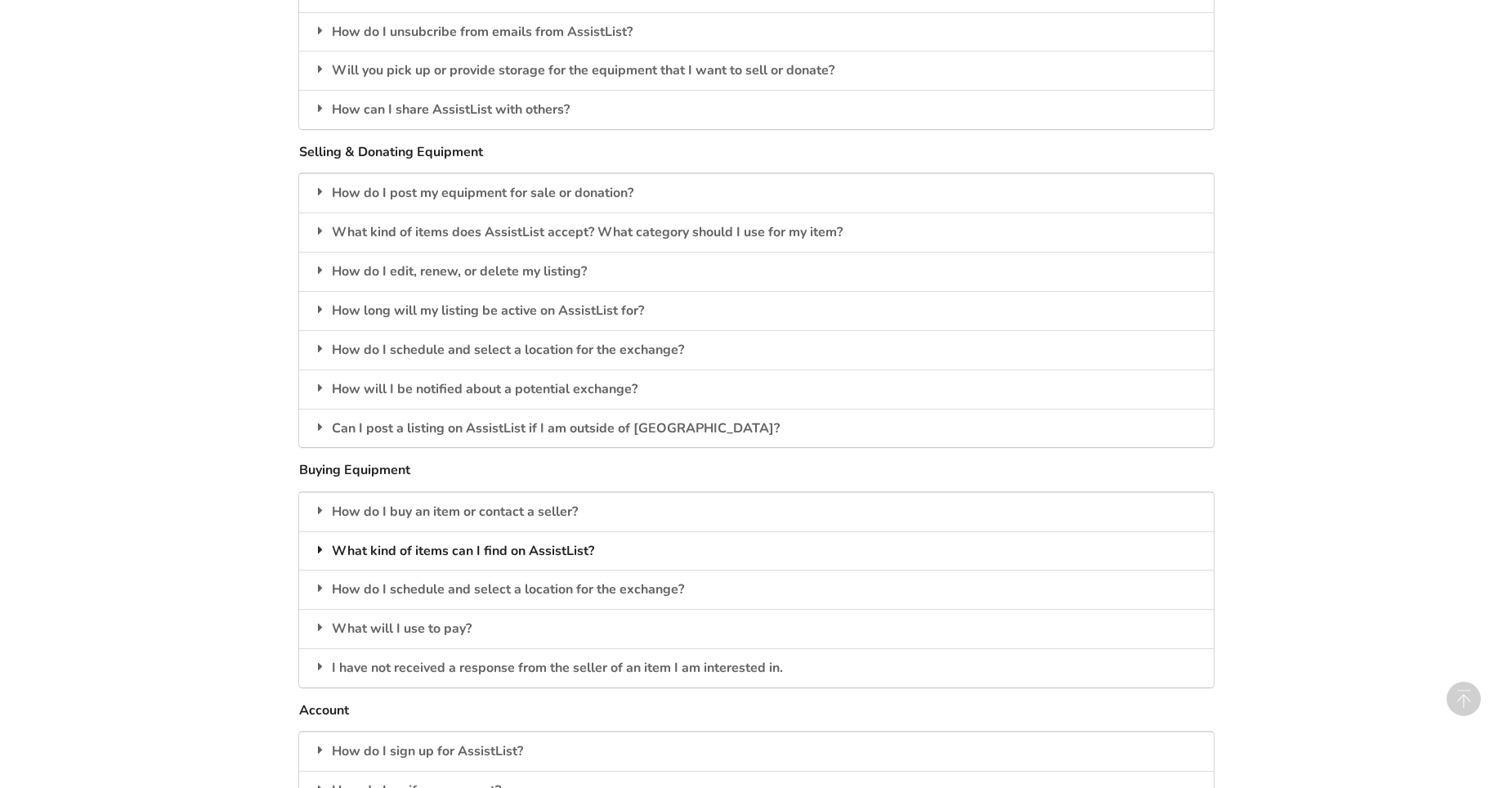
click at [563, 546] on div "What kind of items can I find on AssistList?" at bounding box center [756, 551] width 914 height 39
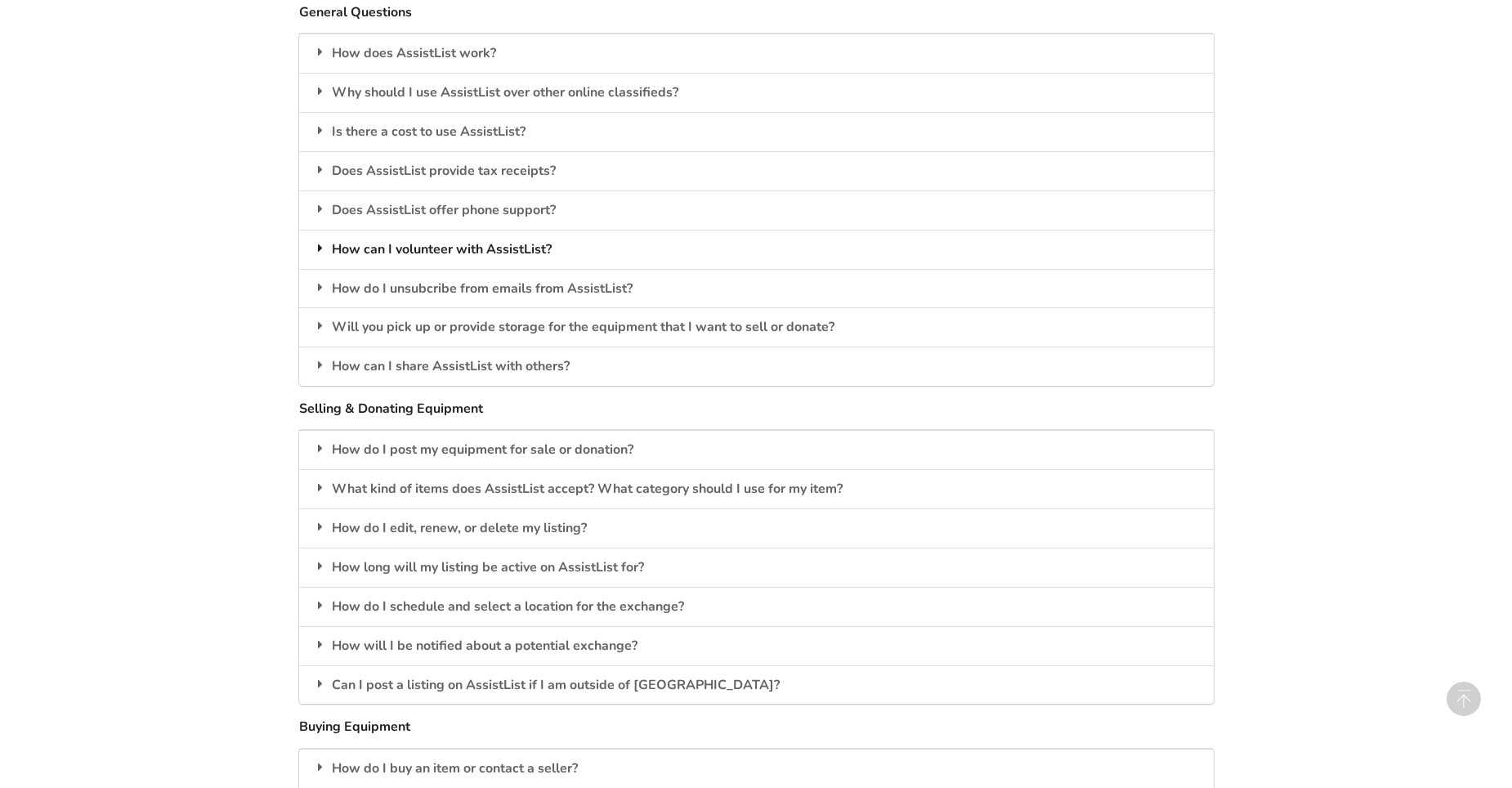
scroll to position [1459, 0]
